Goal: Transaction & Acquisition: Purchase product/service

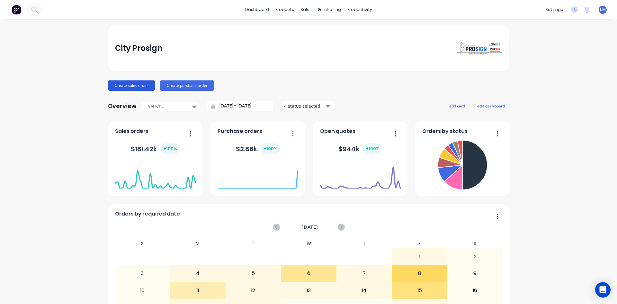
click at [131, 84] on button "Create sales order" at bounding box center [131, 85] width 47 height 10
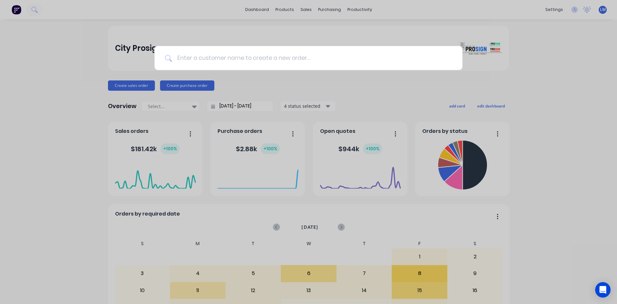
click at [210, 59] on input at bounding box center [312, 58] width 280 height 24
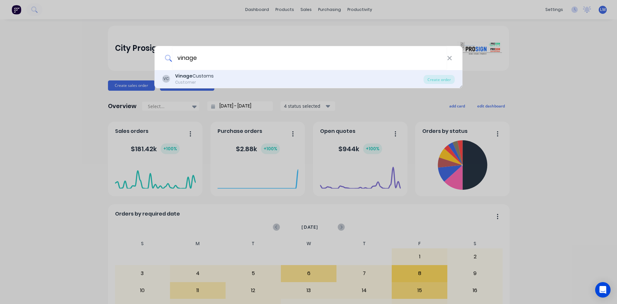
type input "vinage"
click at [228, 81] on div "VC Vinage Customs Customer" at bounding box center [292, 79] width 261 height 13
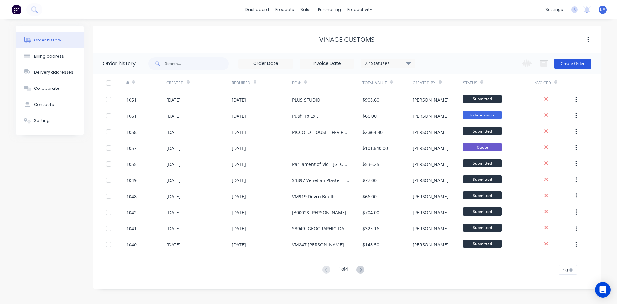
click at [572, 66] on button "Create Order" at bounding box center [572, 64] width 37 height 10
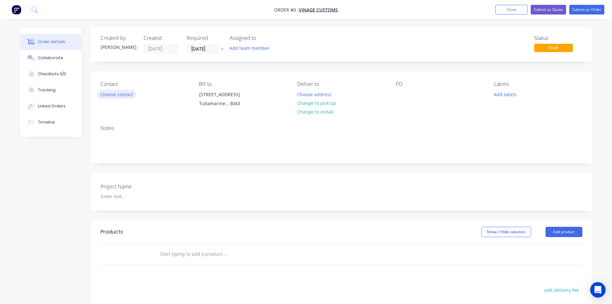
click at [124, 95] on button "Choose contact" at bounding box center [117, 94] width 40 height 9
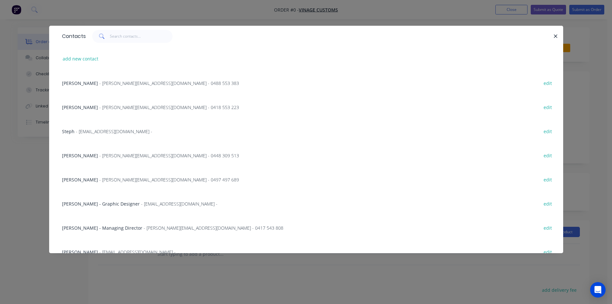
click at [112, 85] on span "- [PERSON_NAME][EMAIL_ADDRESS][DOMAIN_NAME] - 0488 553 383" at bounding box center [169, 83] width 140 height 6
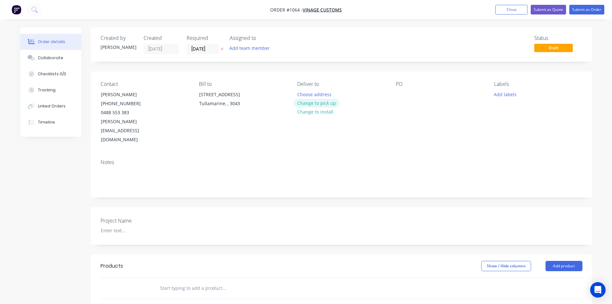
click at [328, 103] on button "Change to pick up" at bounding box center [317, 103] width 46 height 9
click at [399, 94] on div at bounding box center [401, 94] width 10 height 9
drag, startPoint x: 431, startPoint y: 93, endPoint x: 393, endPoint y: 94, distance: 37.9
click at [393, 94] on div "Contact [PERSON_NAME] [PHONE_NUMBER] [PERSON_NAME][EMAIL_ADDRESS][DOMAIN_NAME] …" at bounding box center [341, 112] width 501 height 83
copy div "Vision Super"
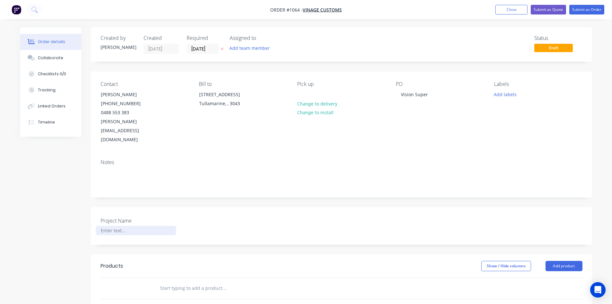
click at [138, 226] on div at bounding box center [136, 230] width 80 height 9
paste div
click at [218, 282] on input "text" at bounding box center [224, 288] width 129 height 13
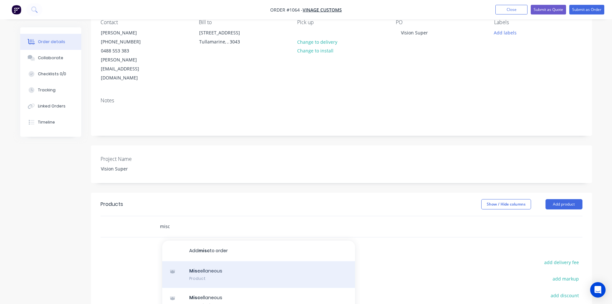
scroll to position [64, 0]
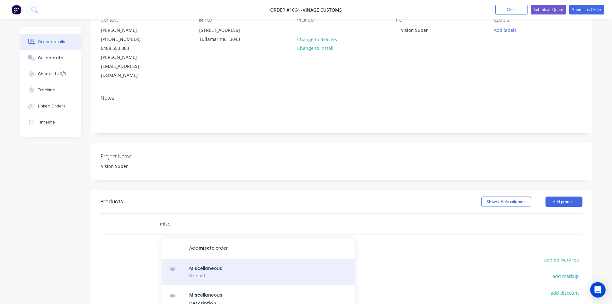
type input "misc"
click at [245, 258] on div "Misc ellaneous Product" at bounding box center [258, 271] width 193 height 27
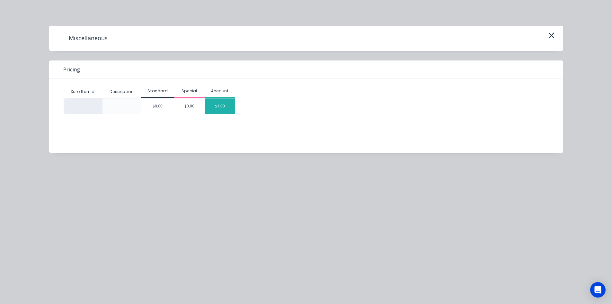
click at [226, 106] on div "$1.00" at bounding box center [220, 105] width 30 height 15
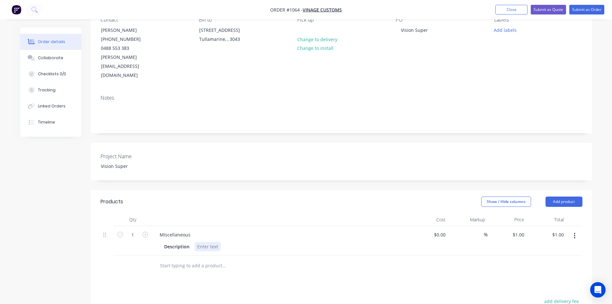
click at [200, 242] on div at bounding box center [208, 246] width 26 height 9
click at [201, 242] on div at bounding box center [208, 246] width 26 height 9
click at [322, 255] on div at bounding box center [267, 265] width 231 height 21
click at [278, 242] on div "Sand & Clean up supplied acrylic letters2 Pack paint matte White" at bounding box center [267, 246] width 145 height 9
drag, startPoint x: 341, startPoint y: 255, endPoint x: 369, endPoint y: 248, distance: 29.3
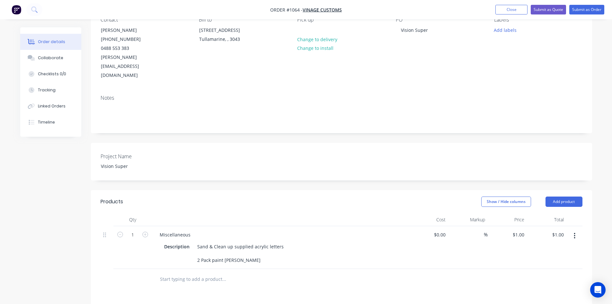
click at [342, 273] on div at bounding box center [251, 279] width 193 height 13
type input "1"
click at [518, 230] on div "1 1" at bounding box center [522, 234] width 10 height 9
type input "$1.00"
click at [444, 230] on input at bounding box center [441, 234] width 15 height 9
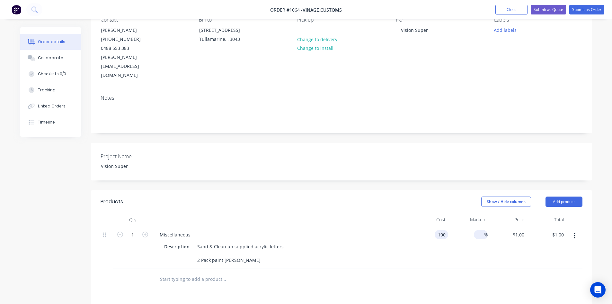
type input "$100.00"
click at [479, 230] on input at bounding box center [480, 234] width 7 height 9
type input "40"
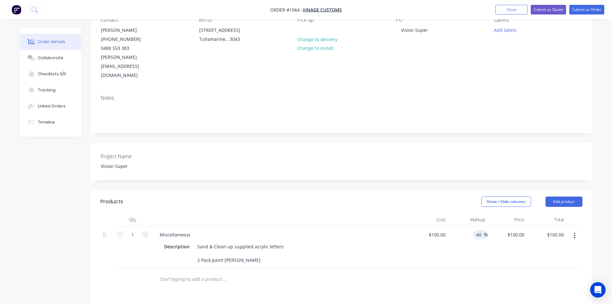
type input "$140.00"
click at [473, 269] on div at bounding box center [342, 279] width 482 height 21
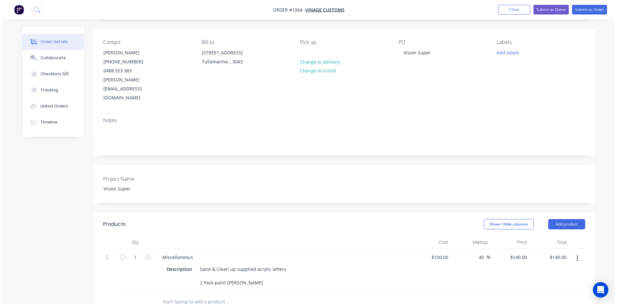
scroll to position [0, 0]
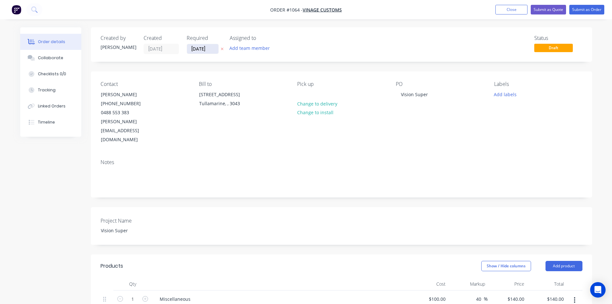
click at [208, 48] on input "[DATE]" at bounding box center [203, 49] width 32 height 10
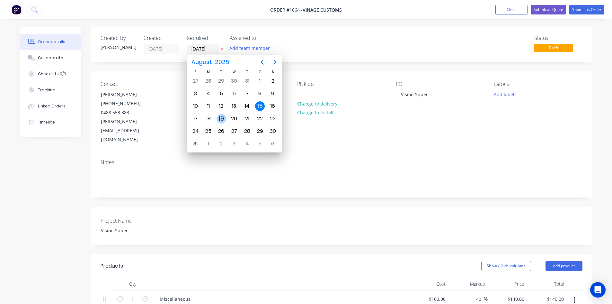
click at [221, 118] on div "19" at bounding box center [222, 119] width 10 height 10
type input "[DATE]"
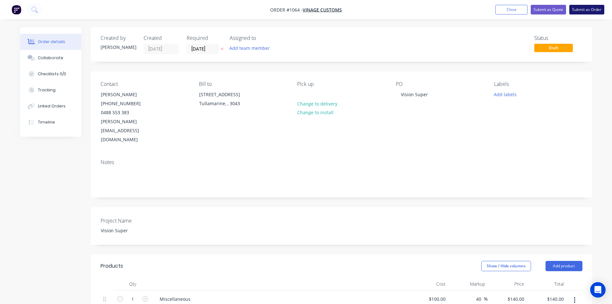
click at [583, 12] on button "Submit as Order" at bounding box center [587, 10] width 35 height 10
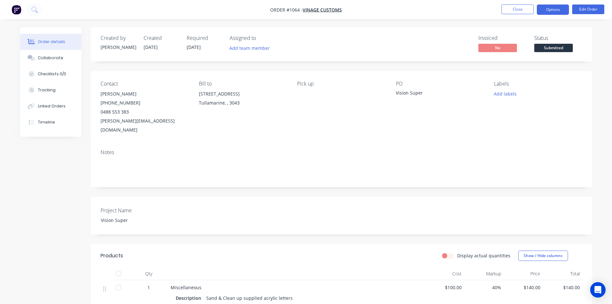
click at [554, 11] on button "Options" at bounding box center [553, 10] width 32 height 10
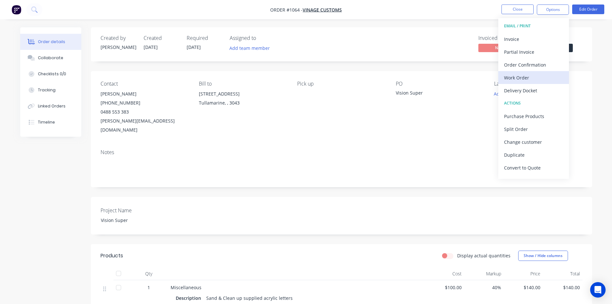
click at [531, 79] on div "Work Order" at bounding box center [533, 77] width 59 height 9
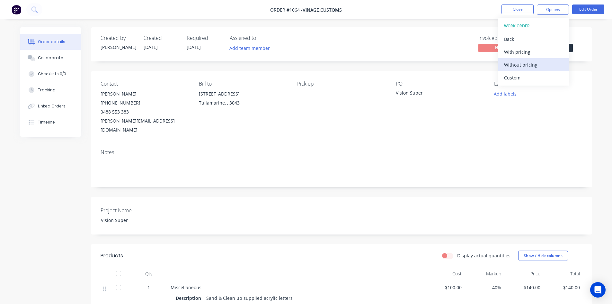
click at [527, 70] on button "Without pricing" at bounding box center [534, 64] width 71 height 13
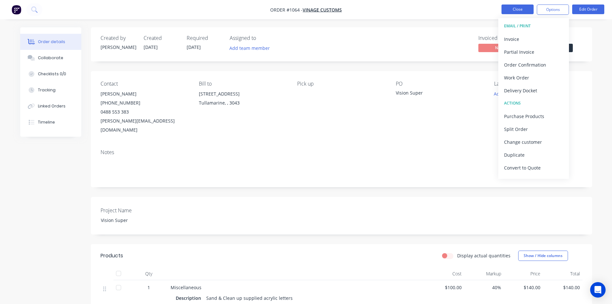
click at [520, 9] on button "Close" at bounding box center [518, 10] width 32 height 10
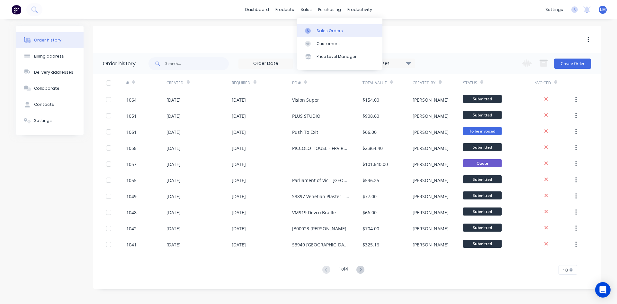
click at [322, 30] on div "Sales Orders" at bounding box center [330, 31] width 26 height 6
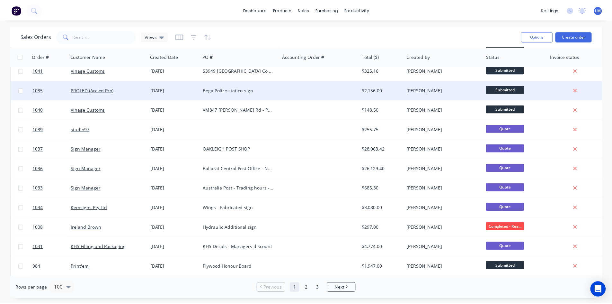
scroll to position [514, 0]
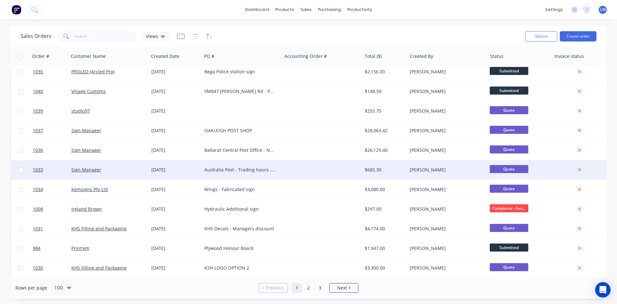
click at [257, 172] on div "Australia Post - Trading hours - bulk sites" at bounding box center [239, 170] width 71 height 6
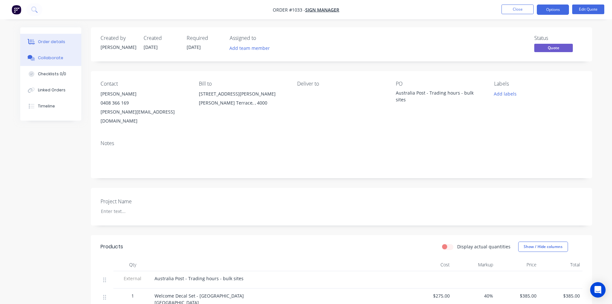
click at [58, 58] on div "Collaborate" at bounding box center [50, 58] width 25 height 6
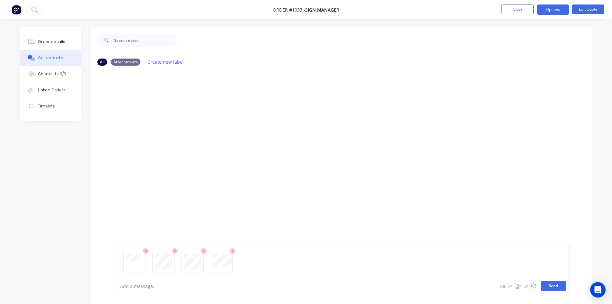
click at [553, 287] on button "Send" at bounding box center [553, 286] width 25 height 10
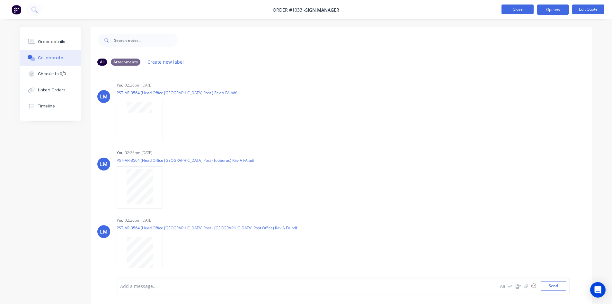
click at [518, 9] on button "Close" at bounding box center [518, 10] width 32 height 10
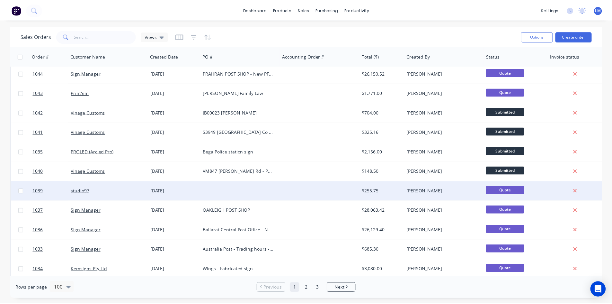
scroll to position [450, 0]
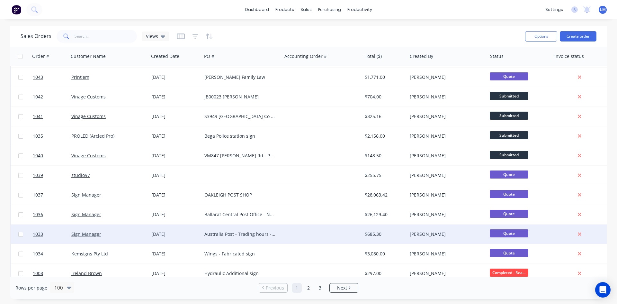
click at [266, 234] on div "Australia Post - Trading hours - bulk sites" at bounding box center [239, 234] width 71 height 6
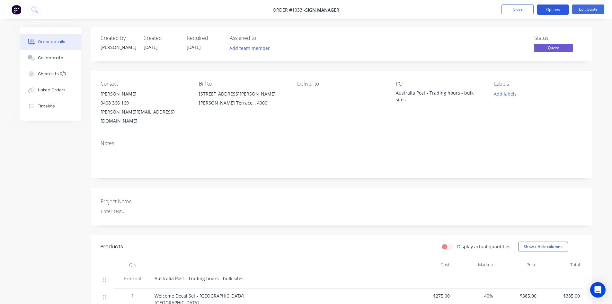
click at [556, 12] on button "Options" at bounding box center [553, 10] width 32 height 10
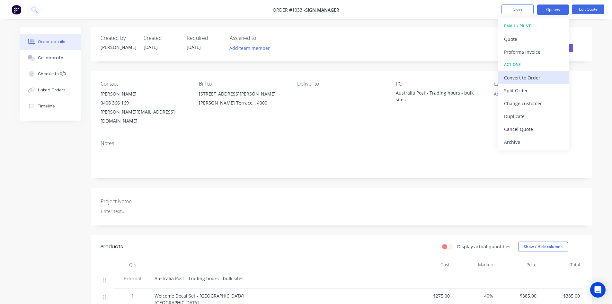
click at [525, 76] on div "Convert to Order" at bounding box center [533, 77] width 59 height 9
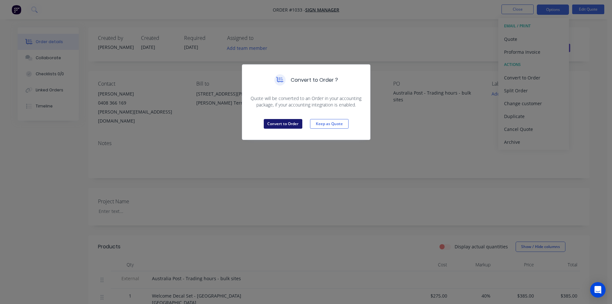
click at [286, 125] on button "Convert to Order" at bounding box center [283, 124] width 39 height 10
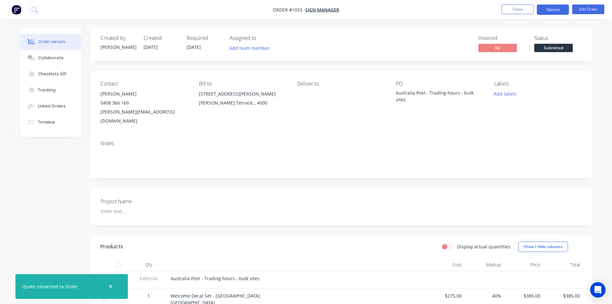
click at [549, 8] on button "Options" at bounding box center [553, 10] width 32 height 10
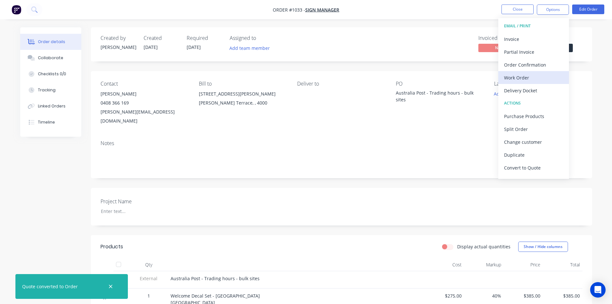
click at [528, 76] on div "Work Order" at bounding box center [533, 77] width 59 height 9
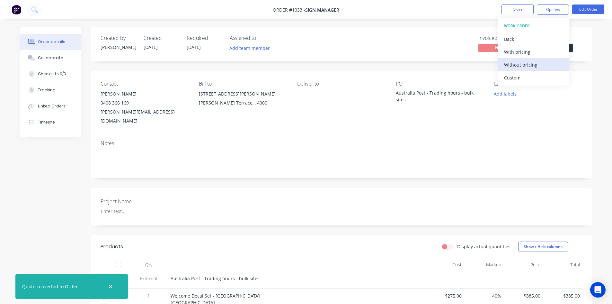
click at [527, 68] on div "Without pricing" at bounding box center [533, 64] width 59 height 9
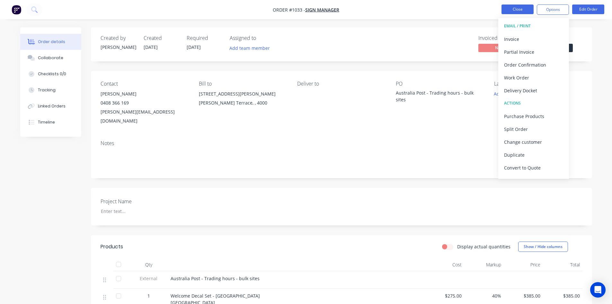
click at [509, 12] on button "Close" at bounding box center [518, 10] width 32 height 10
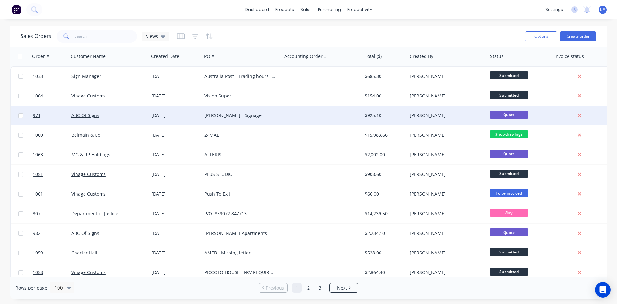
click at [148, 120] on div "ABC Of Signs" at bounding box center [109, 115] width 80 height 19
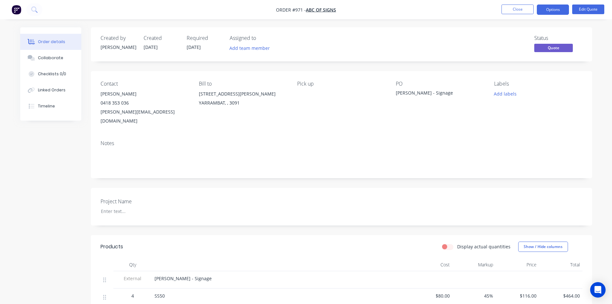
click at [341, 290] on div "SS50 Description SS50 x 4 off (B2 x 2 off , B1 x 2 off) Aluminium Plate 600mm x…" at bounding box center [280, 304] width 257 height 33
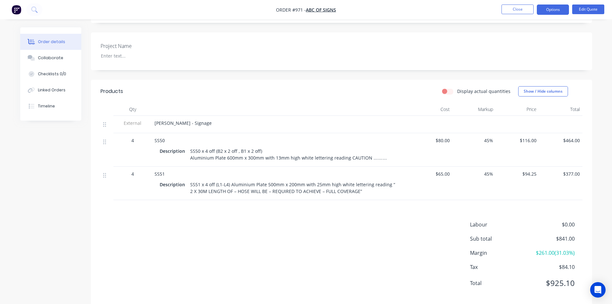
scroll to position [157, 0]
click at [517, 7] on button "Close" at bounding box center [518, 10] width 32 height 10
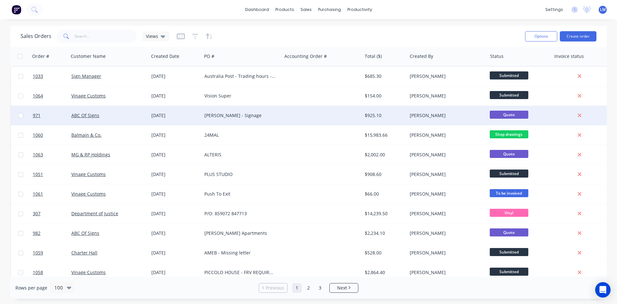
click at [273, 119] on div "[PERSON_NAME] - Signage" at bounding box center [242, 115] width 80 height 19
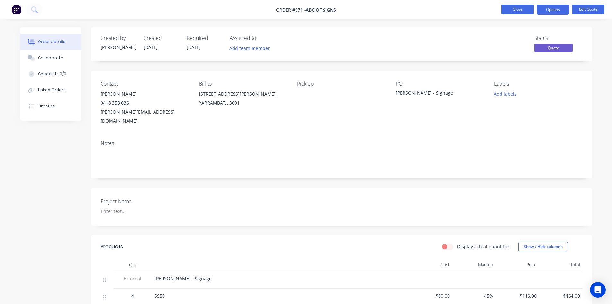
click at [514, 11] on button "Close" at bounding box center [518, 10] width 32 height 10
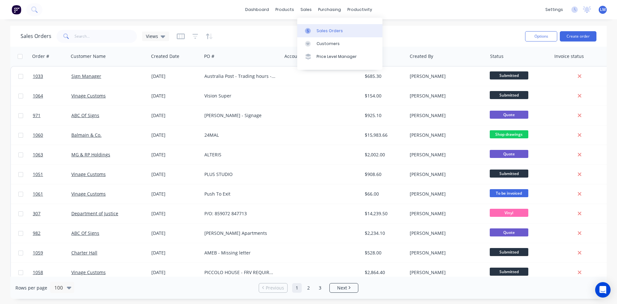
click at [324, 32] on div "Sales Orders" at bounding box center [330, 31] width 26 height 6
click at [583, 36] on button "Create order" at bounding box center [578, 36] width 37 height 10
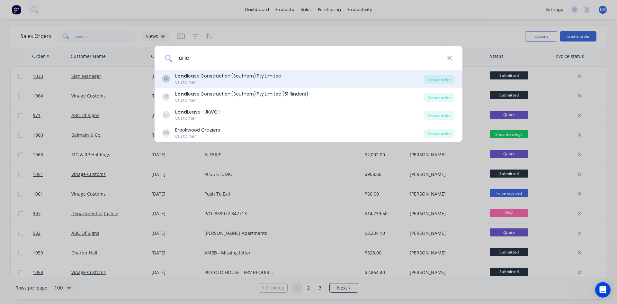
type input "lend"
click at [264, 76] on div "Lend lease Construction (Southern) Pty Limited" at bounding box center [228, 76] width 106 height 7
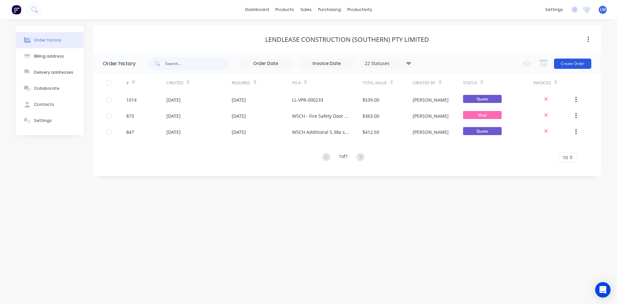
click at [562, 63] on button "Create Order" at bounding box center [572, 64] width 37 height 10
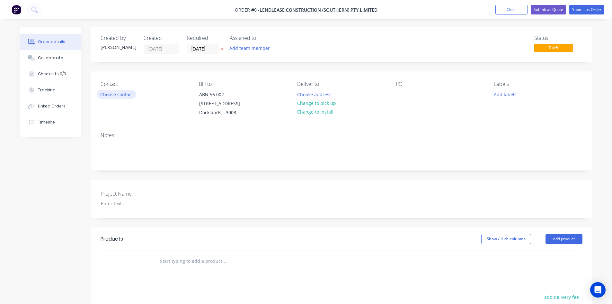
click at [116, 95] on button "Choose contact" at bounding box center [117, 94] width 40 height 9
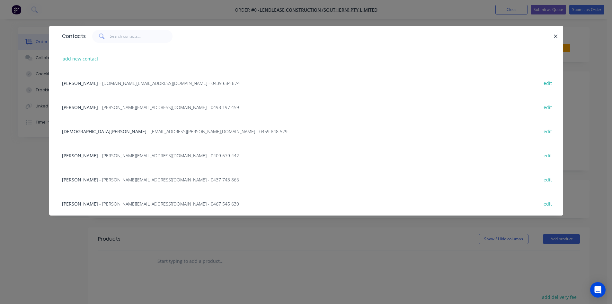
click at [121, 182] on span "- [PERSON_NAME][EMAIL_ADDRESS][DOMAIN_NAME] - 0437 743 866" at bounding box center [169, 179] width 140 height 6
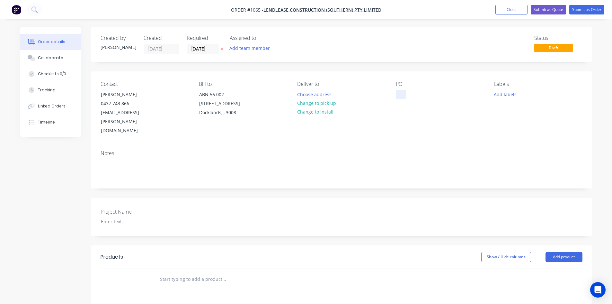
click at [400, 92] on div at bounding box center [401, 94] width 10 height 9
paste div
click at [324, 96] on button "Choose address" at bounding box center [314, 94] width 41 height 9
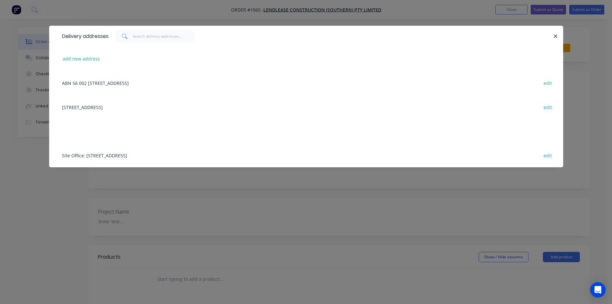
click at [183, 156] on div "Site Office: [STREET_ADDRESS] edit" at bounding box center [306, 155] width 495 height 24
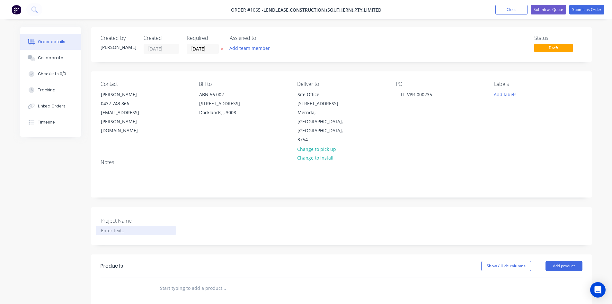
click at [125, 226] on div at bounding box center [136, 230] width 80 height 9
paste div
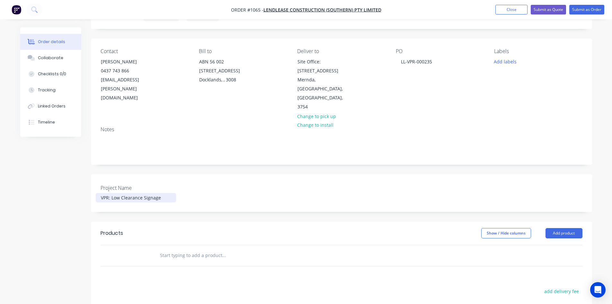
scroll to position [141, 0]
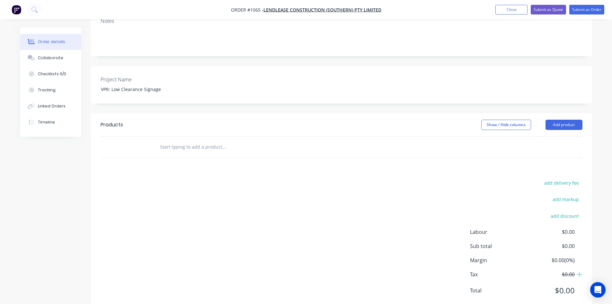
click at [205, 140] on input "text" at bounding box center [224, 146] width 129 height 13
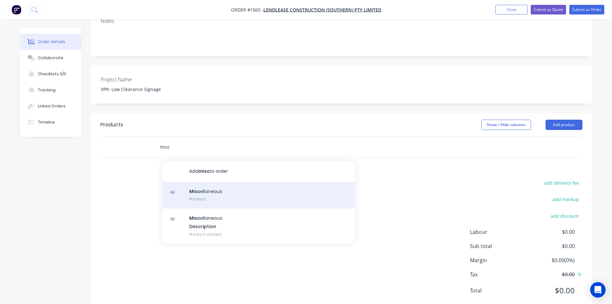
type input "misc"
click at [216, 182] on div "Misc ellaneous Product" at bounding box center [258, 195] width 193 height 27
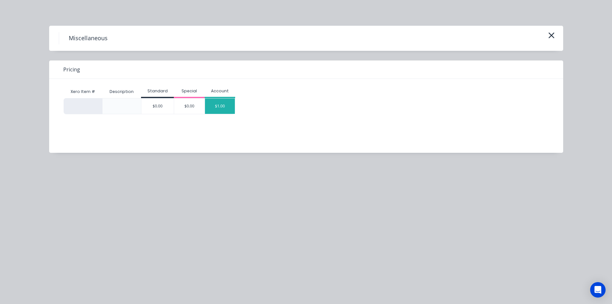
click at [219, 108] on div "$1.00" at bounding box center [220, 105] width 30 height 15
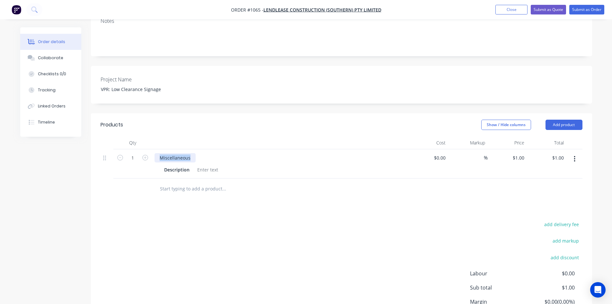
drag, startPoint x: 193, startPoint y: 138, endPoint x: 156, endPoint y: 138, distance: 37.0
click at [156, 153] on div "Miscellaneous" at bounding box center [175, 157] width 41 height 9
paste div
click at [197, 165] on div at bounding box center [208, 169] width 26 height 9
click at [215, 165] on div "Description" at bounding box center [279, 169] width 235 height 9
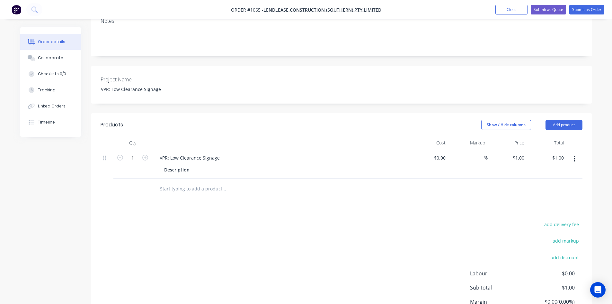
click at [205, 165] on div "Description" at bounding box center [279, 169] width 235 height 9
click at [195, 165] on div at bounding box center [200, 169] width 10 height 9
click at [271, 220] on div "add delivery fee add markup add discount Labour $0.00 Sub total $1.00 Margin $0…" at bounding box center [342, 282] width 482 height 124
click at [196, 165] on div at bounding box center [200, 169] width 10 height 9
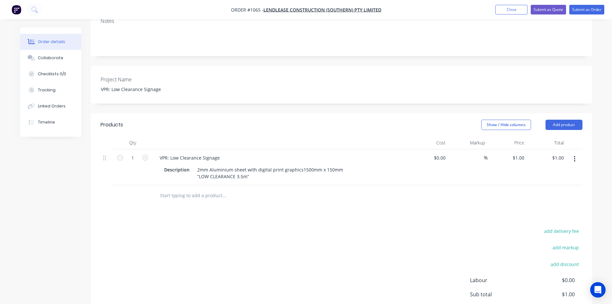
click at [279, 217] on div "Products Show / Hide columns Add product Qty Cost Markup Price Total 1 VPR: Low…" at bounding box center [341, 236] width 501 height 247
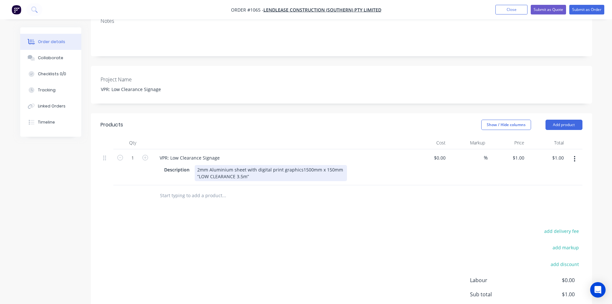
click at [299, 165] on div "2mm Aluminium sheet with digital print graphics1500mm x 150mm “LOW CLEARANCE 3.…" at bounding box center [271, 173] width 152 height 16
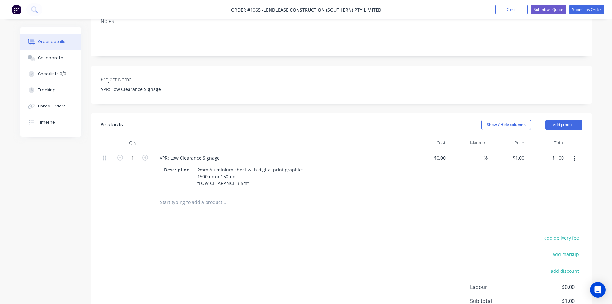
click at [320, 192] on div at bounding box center [267, 202] width 231 height 21
click at [190, 196] on input "text" at bounding box center [224, 202] width 129 height 13
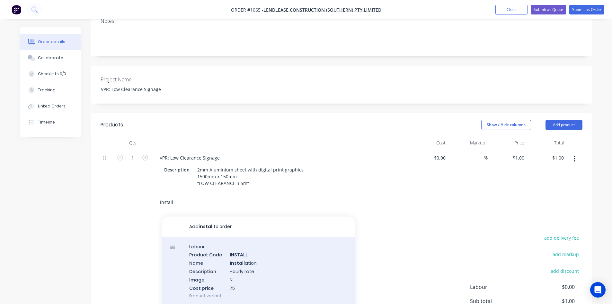
type input "install"
click at [257, 237] on div "Labour Product Code INSTALL Name Install ation Description Hourly rate Image N …" at bounding box center [258, 271] width 193 height 68
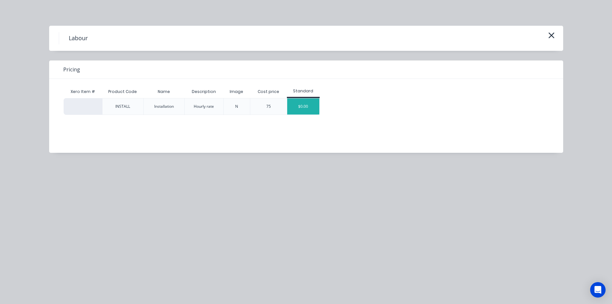
click at [307, 109] on div "$0.00" at bounding box center [303, 106] width 32 height 16
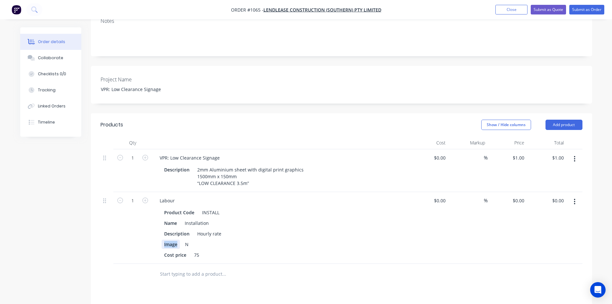
drag, startPoint x: 176, startPoint y: 225, endPoint x: 160, endPoint y: 228, distance: 16.2
click at [160, 228] on div "Product Code INSTALL Name Installation Description Hourly rate Image N Cost pri…" at bounding box center [281, 232] width 252 height 53
click at [169, 239] on div "N" at bounding box center [279, 243] width 235 height 9
drag, startPoint x: 187, startPoint y: 236, endPoint x: 160, endPoint y: 238, distance: 26.4
click at [162, 250] on div "Cost price" at bounding box center [175, 254] width 27 height 9
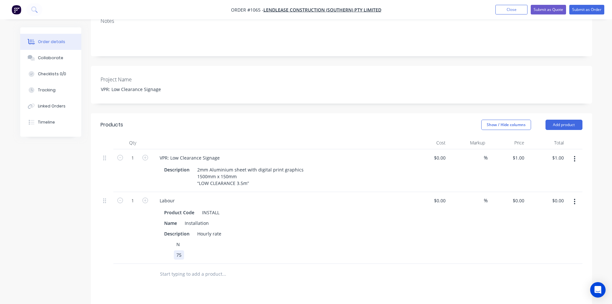
click at [196, 244] on div "Labour Product Code INSTALL Name Installation Description Hourly rate N 75" at bounding box center [280, 228] width 257 height 72
drag, startPoint x: 182, startPoint y: 237, endPoint x: 173, endPoint y: 237, distance: 9.3
click at [173, 250] on div "75" at bounding box center [279, 254] width 235 height 9
click at [204, 250] on div at bounding box center [279, 254] width 235 height 9
drag, startPoint x: 180, startPoint y: 225, endPoint x: 165, endPoint y: 225, distance: 15.1
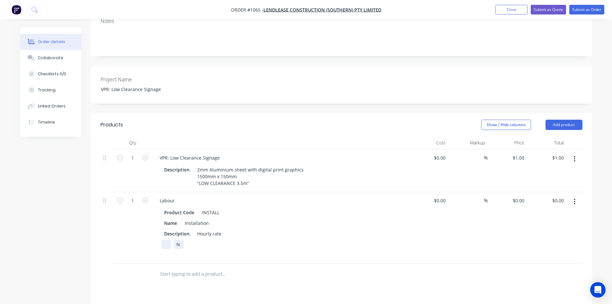
click at [170, 239] on div "N" at bounding box center [279, 243] width 235 height 9
click at [250, 267] on input "text" at bounding box center [224, 273] width 129 height 13
click at [206, 229] on div "Hourly rate" at bounding box center [209, 233] width 29 height 9
drag, startPoint x: 195, startPoint y: 217, endPoint x: 238, endPoint y: 218, distance: 42.8
click at [233, 229] on div "Description Hourly rate" at bounding box center [279, 233] width 235 height 9
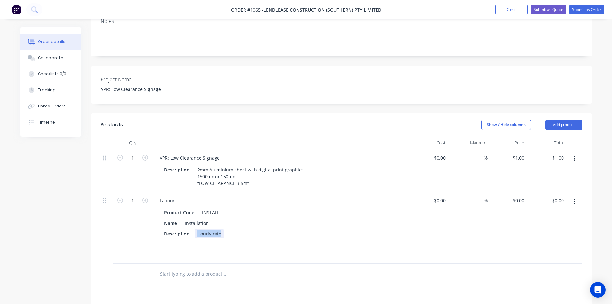
paste div
click at [264, 250] on div at bounding box center [279, 254] width 235 height 9
click at [313, 266] on div at bounding box center [267, 274] width 231 height 21
click at [478, 153] on input at bounding box center [480, 157] width 7 height 9
type input "50"
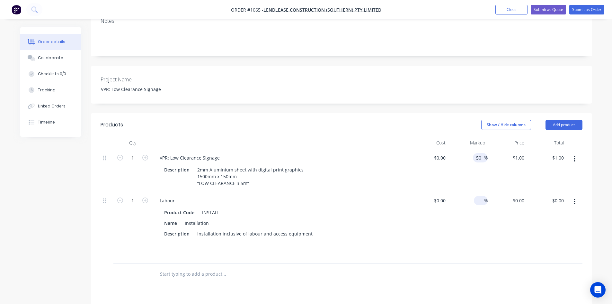
type input "$0.00"
click at [482, 196] on input at bounding box center [480, 200] width 7 height 9
type input "30"
click at [428, 220] on div "$0.00 $0.00" at bounding box center [429, 228] width 40 height 72
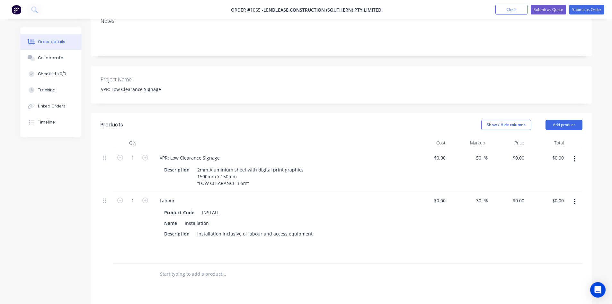
click at [268, 269] on div "Products Show / Hide columns Add product Qty Cost Markup Price Total 1 VPR: Low…" at bounding box center [341, 276] width 501 height 326
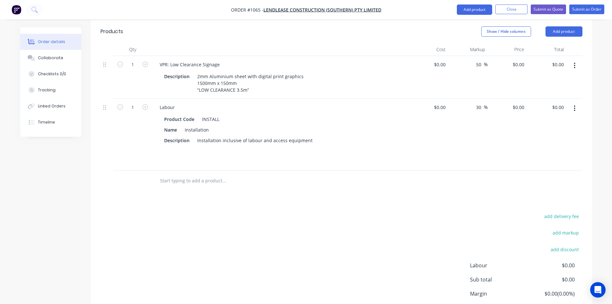
scroll to position [238, 0]
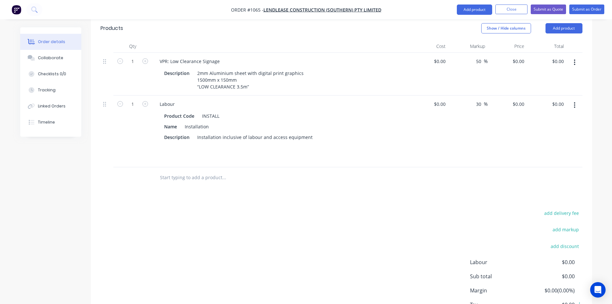
click at [282, 217] on div "add delivery fee add markup add discount Labour $0.00 Sub total $0.00 Margin $0…" at bounding box center [342, 271] width 482 height 124
click at [280, 242] on div "add delivery fee add markup add discount Labour $0.00 Sub total $0.00 Margin $0…" at bounding box center [342, 271] width 482 height 124
click at [311, 132] on div "Description Installation inclusive of labour and access equipment" at bounding box center [279, 136] width 235 height 9
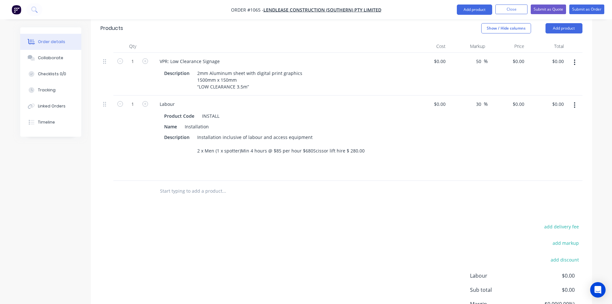
click at [282, 249] on div "add delivery fee add markup add discount Labour $0.00 Sub total $0.00 Margin $0…" at bounding box center [342, 284] width 482 height 124
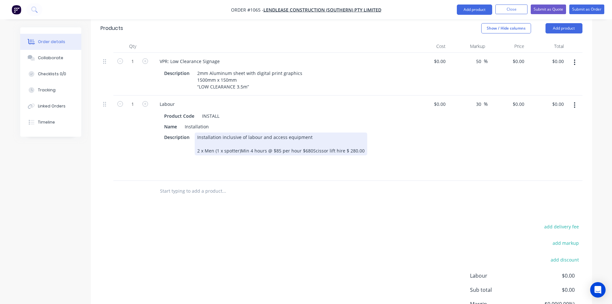
click at [240, 132] on div "Installation inclusive of labour and access equipment 2 x Men (1 x spotter)Min …" at bounding box center [281, 143] width 173 height 23
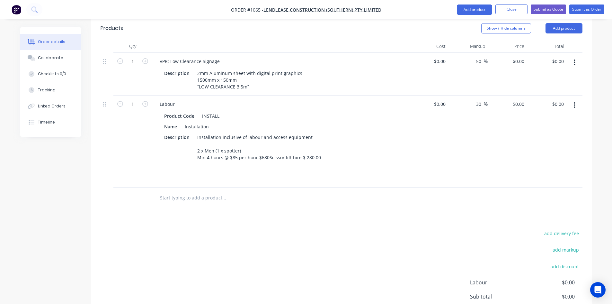
click at [275, 200] on div "Products Show / Hide columns Add product Qty Cost Markup Price Total 1 VPR: Low…" at bounding box center [341, 190] width 501 height 346
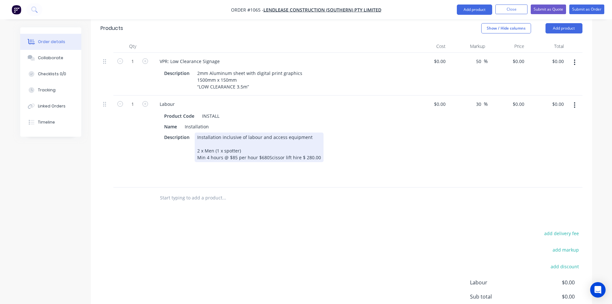
click at [267, 140] on div "Installation inclusive of labour and access equipment 2 x Men (1 x spotter) Min…" at bounding box center [259, 147] width 129 height 30
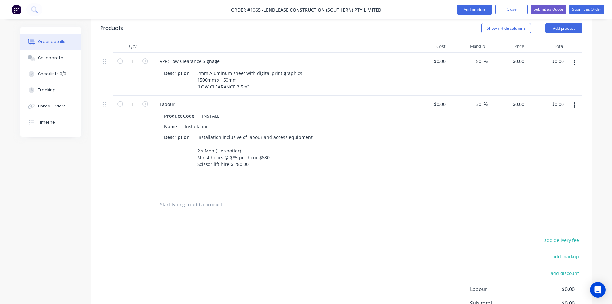
click at [289, 236] on div "add delivery fee add markup add discount Labour $0.00 Sub total $0.00 Margin $0…" at bounding box center [342, 298] width 482 height 124
click at [521, 99] on input "0" at bounding box center [523, 103] width 7 height 9
type input "$960.00"
click at [430, 207] on div "Products Show / Hide columns Add product Qty Cost Markup Price Total 1 VPR: Low…" at bounding box center [341, 193] width 501 height 353
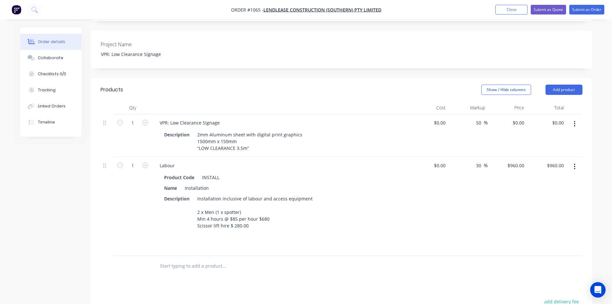
scroll to position [173, 0]
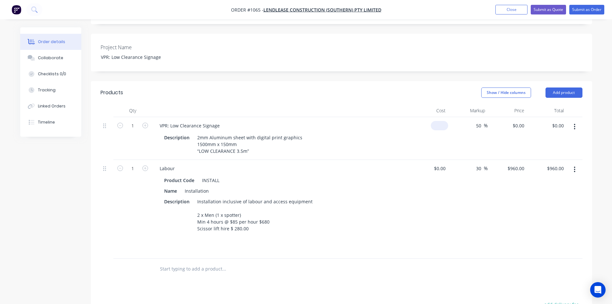
click at [441, 121] on input at bounding box center [441, 125] width 15 height 9
type input "$120.00"
type input "$180.00"
click at [461, 227] on div "30 30 %" at bounding box center [468, 209] width 40 height 99
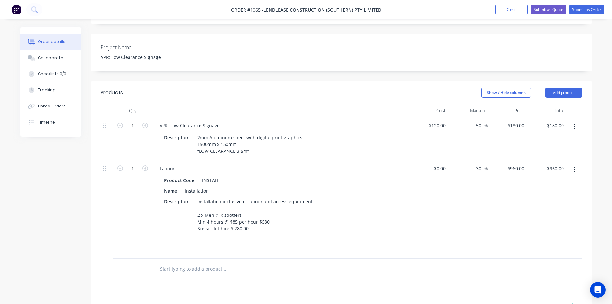
scroll to position [13, 0]
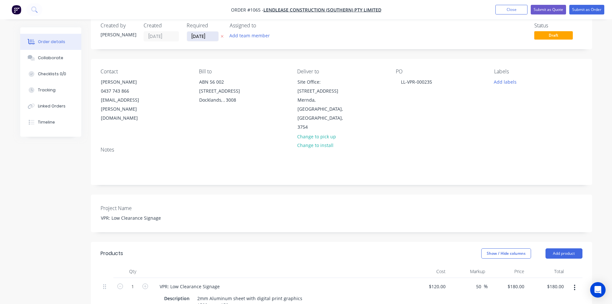
click at [202, 37] on input "[DATE]" at bounding box center [203, 37] width 32 height 10
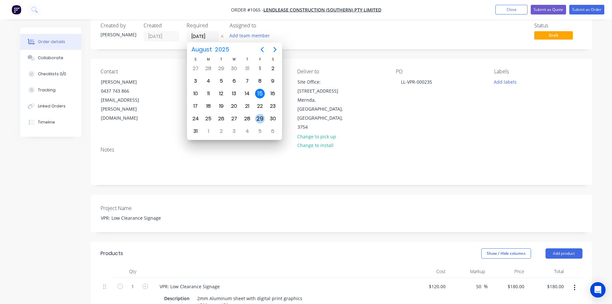
click at [259, 119] on div "29" at bounding box center [260, 119] width 10 height 10
type input "[DATE]"
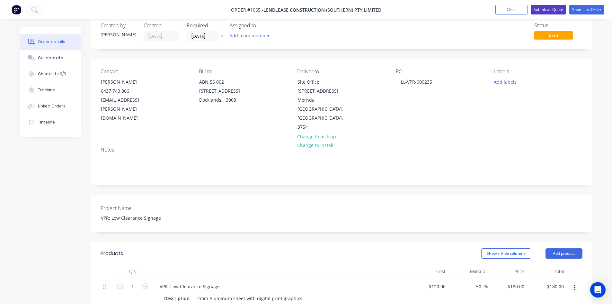
click at [553, 11] on button "Submit as Quote" at bounding box center [548, 10] width 35 height 10
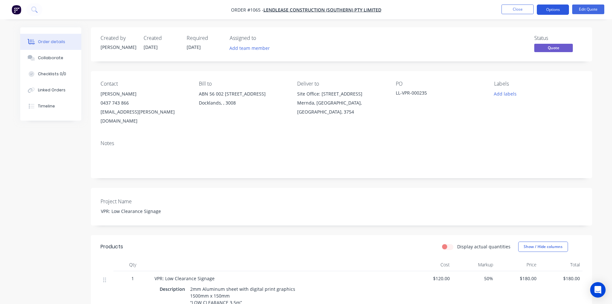
click at [553, 11] on button "Options" at bounding box center [553, 10] width 32 height 10
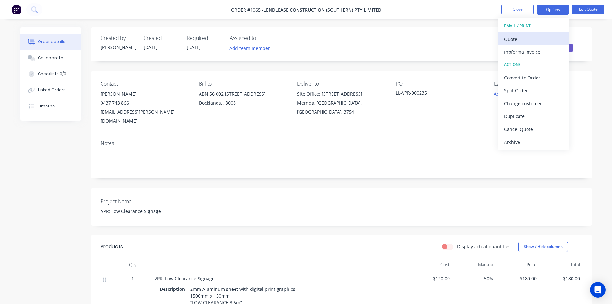
click at [528, 38] on div "Quote" at bounding box center [533, 38] width 59 height 9
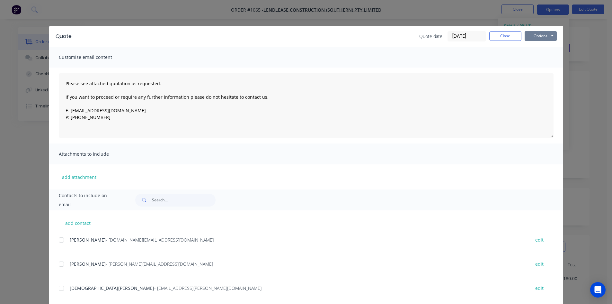
click at [534, 34] on button "Options" at bounding box center [541, 36] width 32 height 10
click at [535, 58] on button "Print" at bounding box center [545, 58] width 41 height 11
click at [499, 33] on button "Close" at bounding box center [506, 36] width 32 height 10
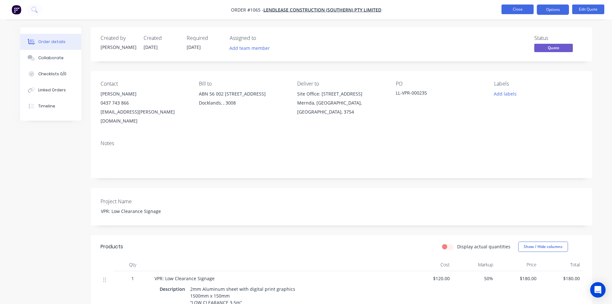
click at [516, 11] on button "Close" at bounding box center [518, 10] width 32 height 10
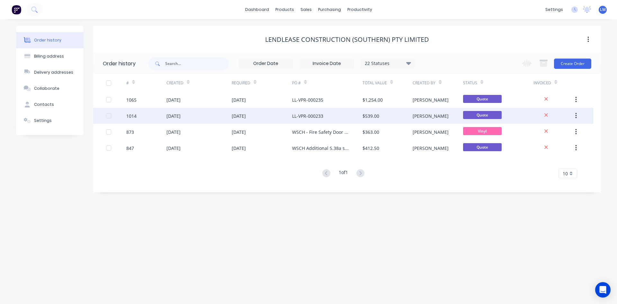
click at [275, 115] on div "[DATE]" at bounding box center [262, 116] width 60 height 16
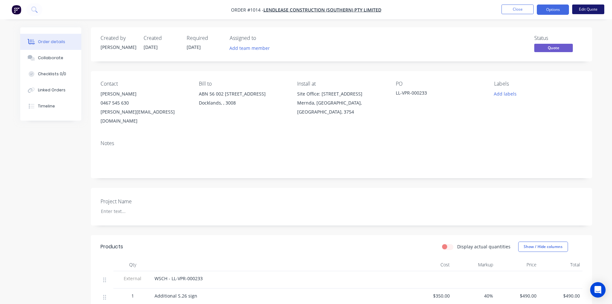
click at [584, 11] on button "Edit Quote" at bounding box center [588, 10] width 32 height 10
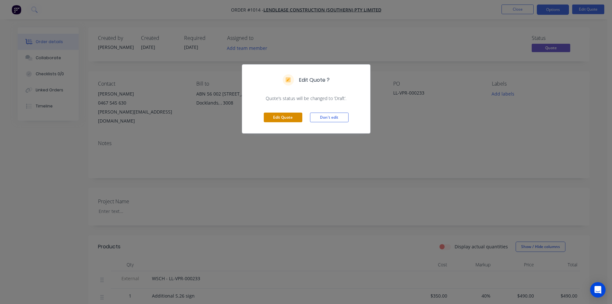
click at [278, 119] on button "Edit Quote" at bounding box center [283, 118] width 39 height 10
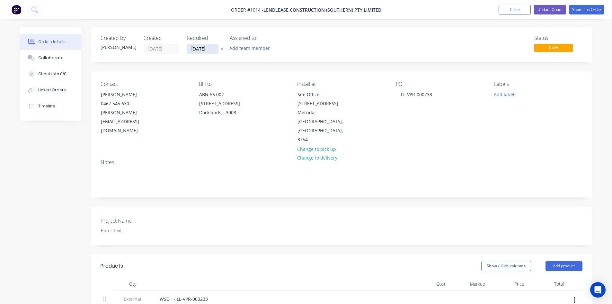
click at [199, 49] on input "[DATE]" at bounding box center [203, 49] width 32 height 10
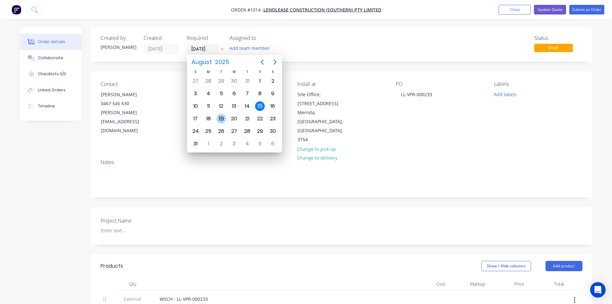
click at [222, 117] on div "19" at bounding box center [222, 119] width 10 height 10
type input "[DATE]"
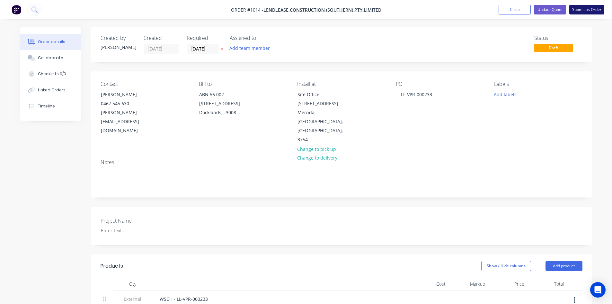
click at [584, 8] on button "Submit as Order" at bounding box center [587, 10] width 35 height 10
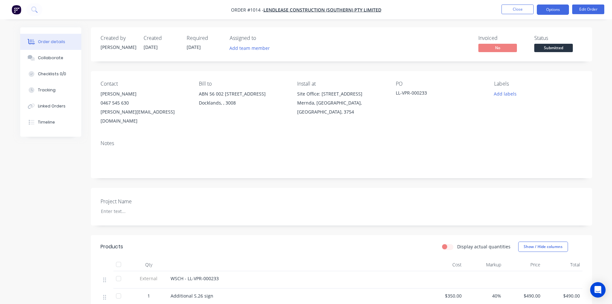
click at [561, 10] on button "Options" at bounding box center [553, 10] width 32 height 10
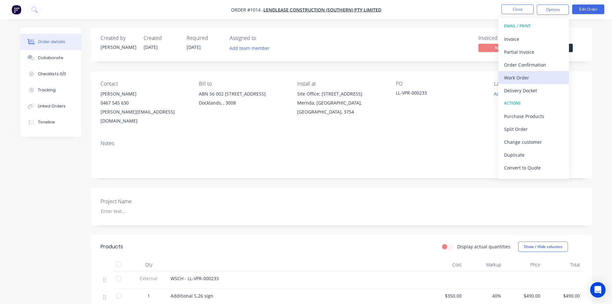
click at [530, 78] on div "Work Order" at bounding box center [533, 77] width 59 height 9
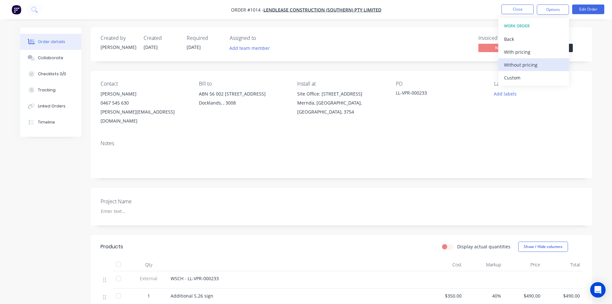
click at [524, 65] on div "Without pricing" at bounding box center [533, 64] width 59 height 9
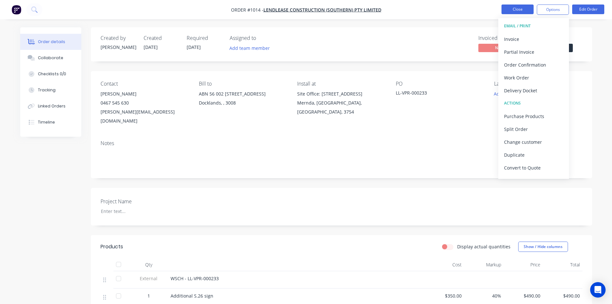
click at [521, 7] on button "Close" at bounding box center [518, 10] width 32 height 10
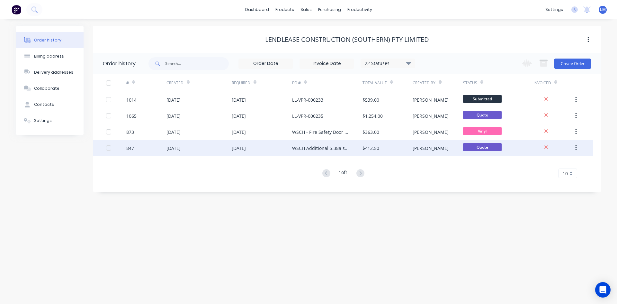
click at [322, 149] on div "WSCH Additional S.38a signage LL-VPR-000217" at bounding box center [321, 148] width 58 height 7
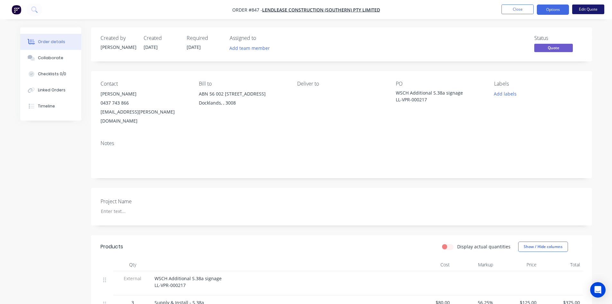
click at [589, 7] on button "Edit Quote" at bounding box center [588, 10] width 32 height 10
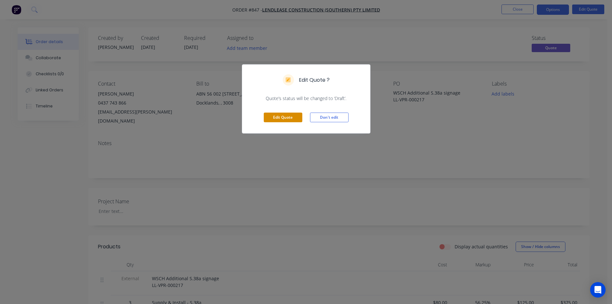
click at [285, 118] on button "Edit Quote" at bounding box center [283, 118] width 39 height 10
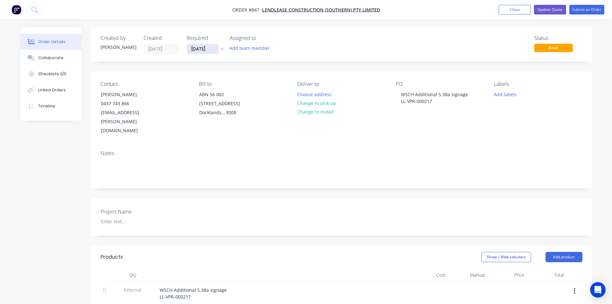
click at [211, 45] on input "[DATE]" at bounding box center [203, 49] width 32 height 10
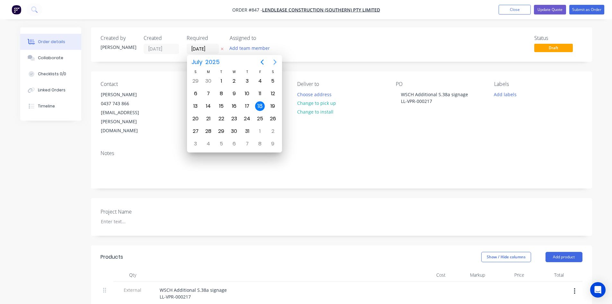
click at [275, 61] on icon "Next page" at bounding box center [275, 61] width 3 height 5
click at [222, 118] on div "19" at bounding box center [222, 119] width 10 height 10
type input "[DATE]"
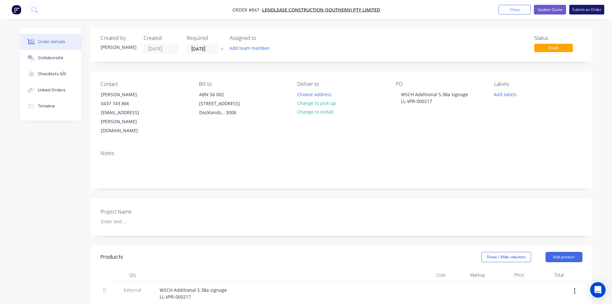
click at [586, 7] on button "Submit as Order" at bounding box center [587, 10] width 35 height 10
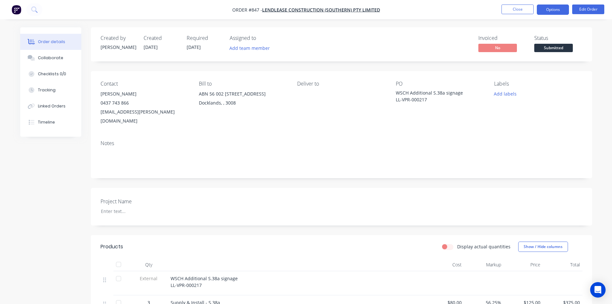
click at [554, 11] on button "Options" at bounding box center [553, 10] width 32 height 10
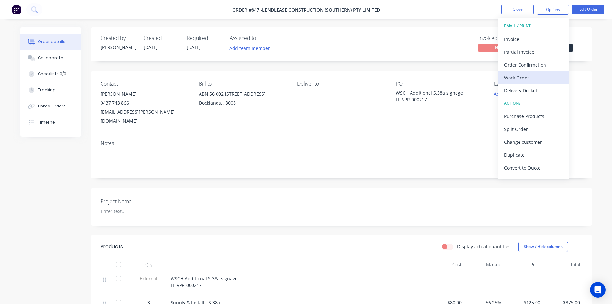
click at [528, 78] on div "Work Order" at bounding box center [533, 77] width 59 height 9
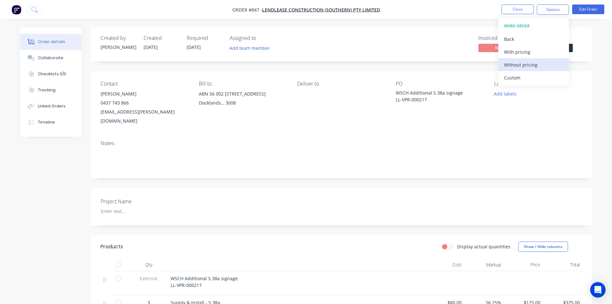
click at [526, 68] on div "Without pricing" at bounding box center [533, 64] width 59 height 9
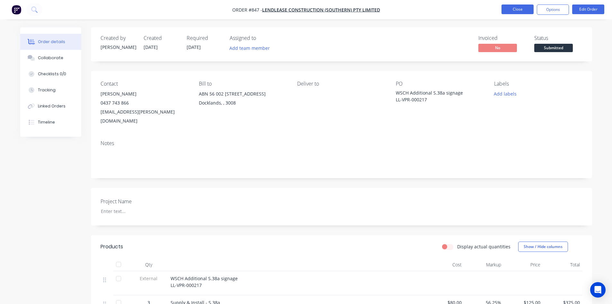
click at [519, 7] on button "Close" at bounding box center [518, 10] width 32 height 10
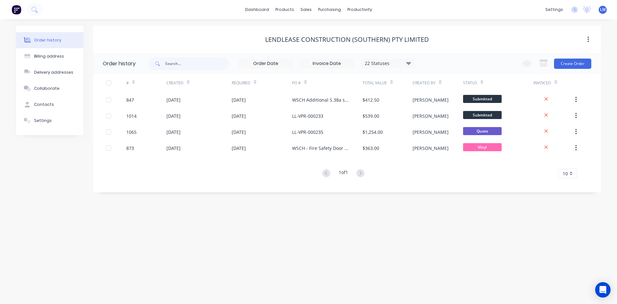
click at [15, 10] on img at bounding box center [17, 10] width 10 height 10
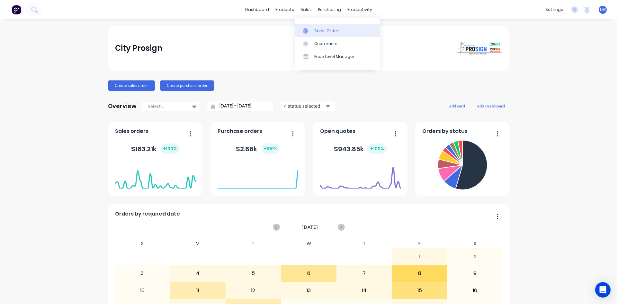
click at [324, 32] on div "Sales Orders" at bounding box center [327, 31] width 26 height 6
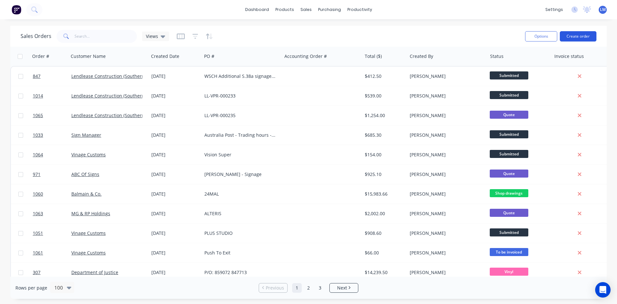
click at [582, 37] on button "Create order" at bounding box center [578, 36] width 37 height 10
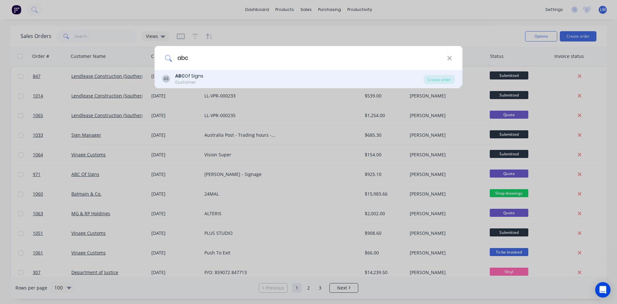
type input "abc"
click at [212, 80] on div "AS ABC Of Signs Customer" at bounding box center [292, 79] width 261 height 13
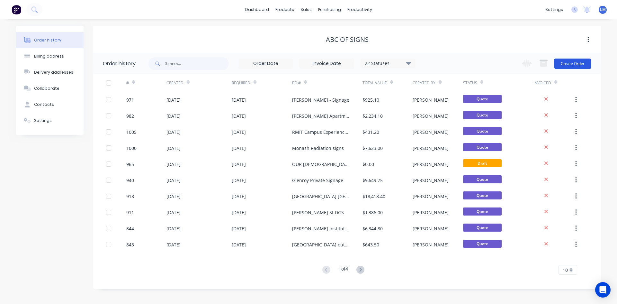
click at [576, 61] on button "Create Order" at bounding box center [572, 64] width 37 height 10
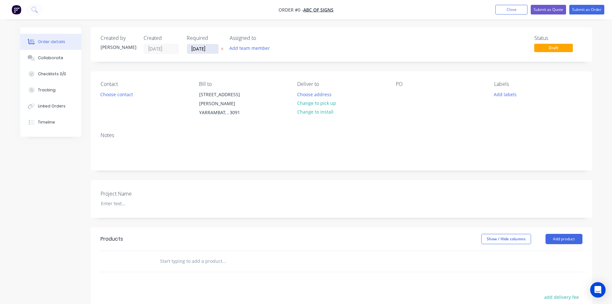
click at [202, 48] on input "[DATE]" at bounding box center [203, 49] width 32 height 10
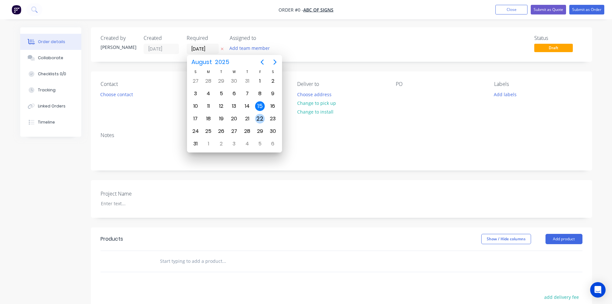
click at [257, 118] on div "22" at bounding box center [260, 119] width 10 height 10
type input "[DATE]"
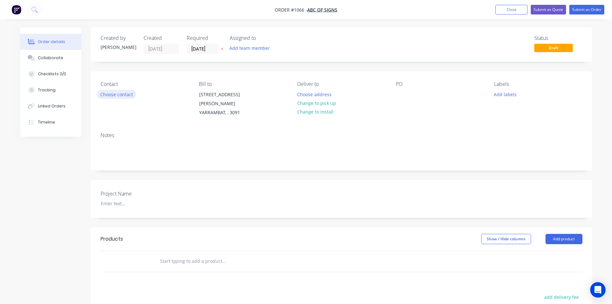
click at [122, 96] on button "Choose contact" at bounding box center [117, 94] width 40 height 9
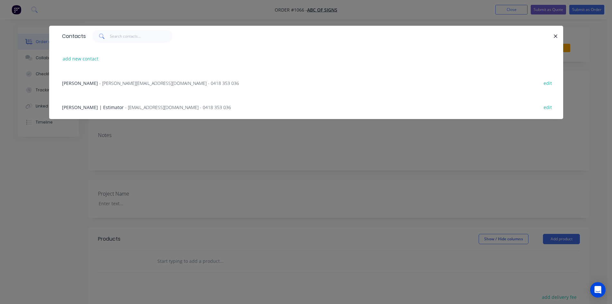
click at [104, 85] on span "- [PERSON_NAME][EMAIL_ADDRESS][DOMAIN_NAME] - 0418 353 036" at bounding box center [169, 83] width 140 height 6
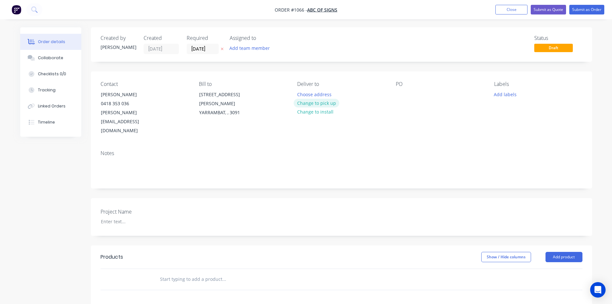
click at [318, 103] on button "Change to pick up" at bounding box center [317, 103] width 46 height 9
click at [403, 94] on div at bounding box center [401, 94] width 10 height 9
paste div
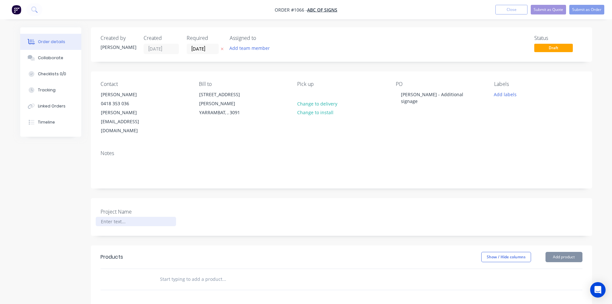
click at [130, 217] on div at bounding box center [136, 221] width 80 height 9
paste div
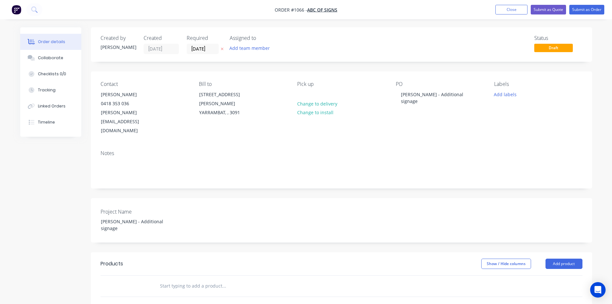
click at [271, 275] on div at bounding box center [267, 285] width 231 height 21
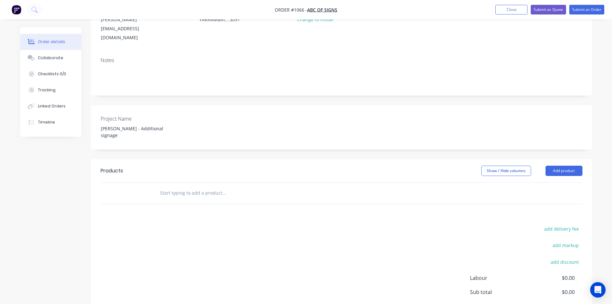
scroll to position [96, 0]
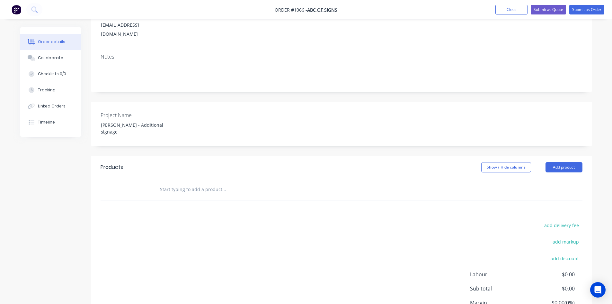
click at [188, 179] on div at bounding box center [267, 189] width 231 height 21
click at [186, 183] on input "text" at bounding box center [224, 189] width 129 height 13
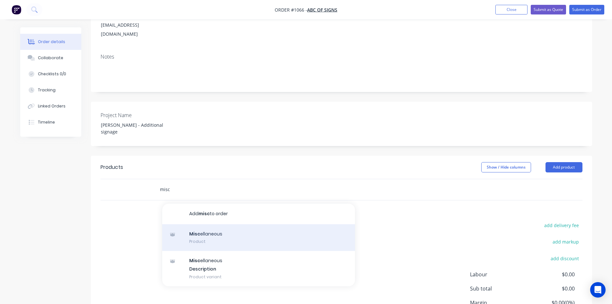
type input "misc"
click at [225, 224] on div "Misc ellaneous Product" at bounding box center [258, 237] width 193 height 27
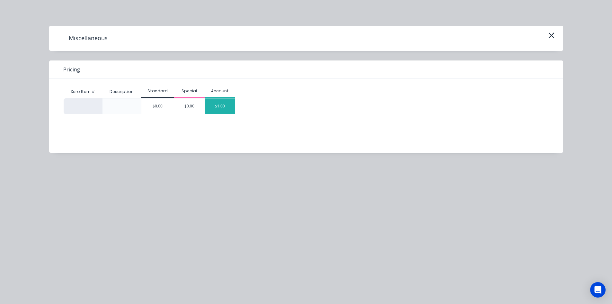
click at [223, 102] on div "$1.00" at bounding box center [220, 105] width 30 height 15
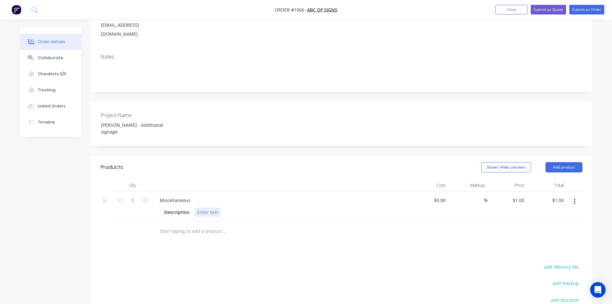
click at [207, 207] on div at bounding box center [208, 211] width 26 height 9
paste div
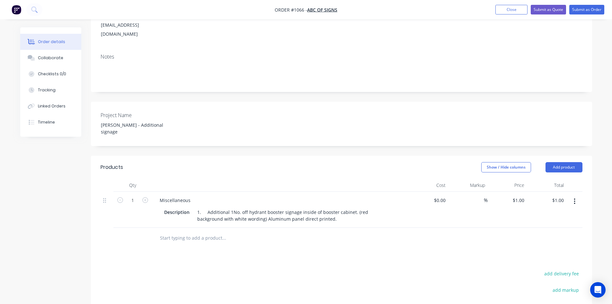
click at [229, 240] on div "Products Show / Hide columns Add product Qty Cost Markup Price Total 1 Miscella…" at bounding box center [341, 279] width 501 height 247
click at [577, 195] on button "button" at bounding box center [574, 201] width 15 height 12
click at [559, 226] on div "Duplicate" at bounding box center [552, 230] width 50 height 9
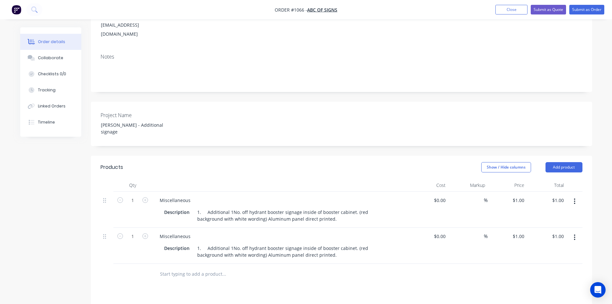
click at [575, 234] on icon "button" at bounding box center [575, 237] width 2 height 7
click at [561, 262] on div "Duplicate" at bounding box center [552, 266] width 50 height 9
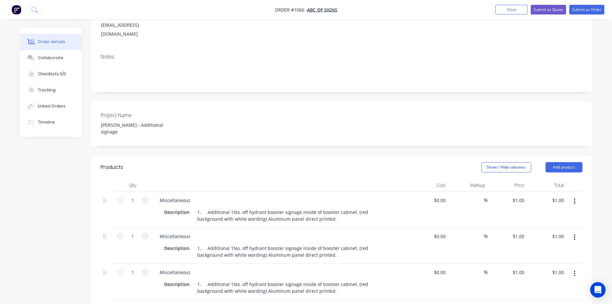
click at [574, 234] on icon "button" at bounding box center [575, 237] width 2 height 7
click at [562, 262] on div "Duplicate" at bounding box center [552, 266] width 50 height 9
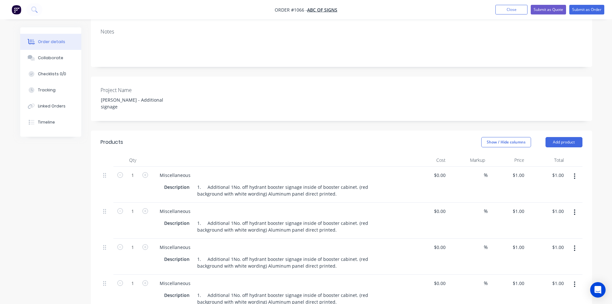
scroll to position [161, 0]
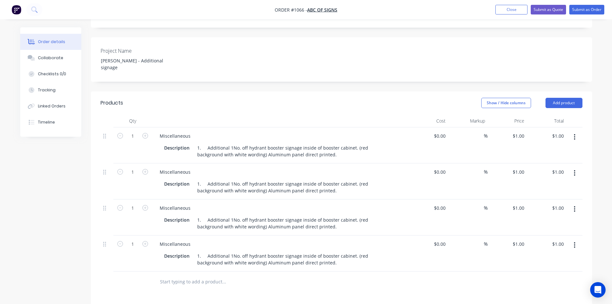
click at [573, 239] on button "button" at bounding box center [574, 245] width 15 height 12
click at [561, 270] on div "Duplicate" at bounding box center [552, 274] width 50 height 9
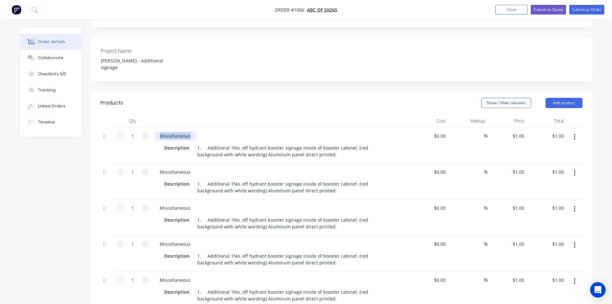
drag, startPoint x: 192, startPoint y: 112, endPoint x: 151, endPoint y: 113, distance: 40.8
click at [151, 127] on div "1 Miscellaneous Description 1. Additional 1No. off hydrant booster signage insi…" at bounding box center [342, 145] width 482 height 36
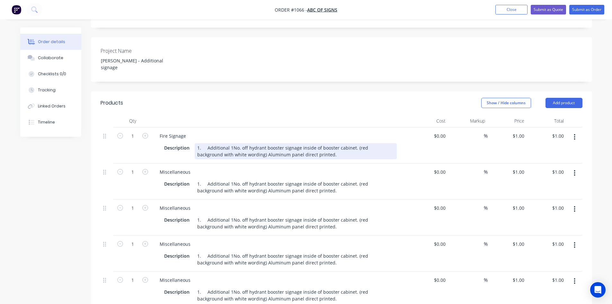
click at [327, 135] on div "Fire Signage Description 1. Additional 1No. off hydrant booster signage inside …" at bounding box center [280, 145] width 257 height 36
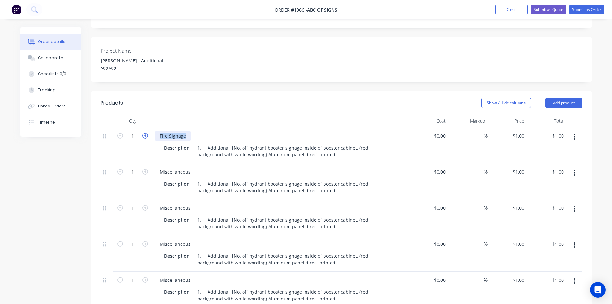
drag, startPoint x: 185, startPoint y: 112, endPoint x: 148, endPoint y: 111, distance: 36.6
click at [148, 127] on div "1 Fire Signage Description 1. Additional 1No. off hydrant booster signage insid…" at bounding box center [342, 145] width 482 height 36
copy div "Fire Signage"
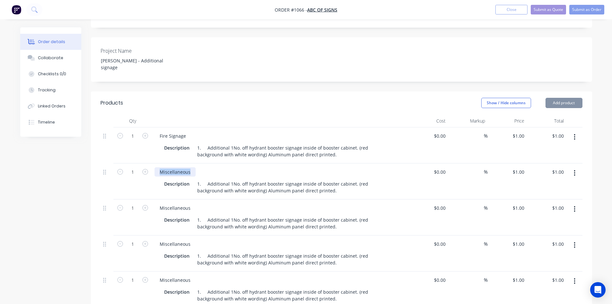
drag, startPoint x: 174, startPoint y: 144, endPoint x: 155, endPoint y: 144, distance: 18.6
click at [155, 167] on div "Miscellaneous" at bounding box center [175, 171] width 41 height 9
paste div
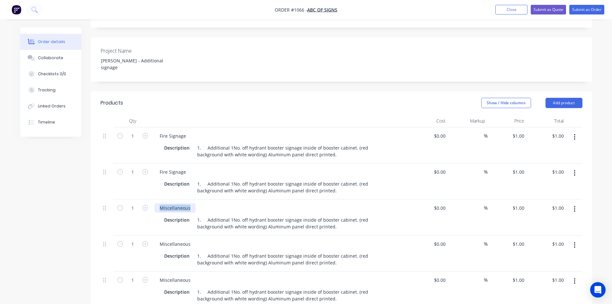
drag, startPoint x: 190, startPoint y: 181, endPoint x: 158, endPoint y: 183, distance: 32.8
click at [158, 203] on div "Miscellaneous" at bounding box center [175, 207] width 41 height 9
paste div
drag, startPoint x: 163, startPoint y: 183, endPoint x: 155, endPoint y: 194, distance: 13.4
click at [156, 203] on div "Fire Signage" at bounding box center [173, 207] width 37 height 9
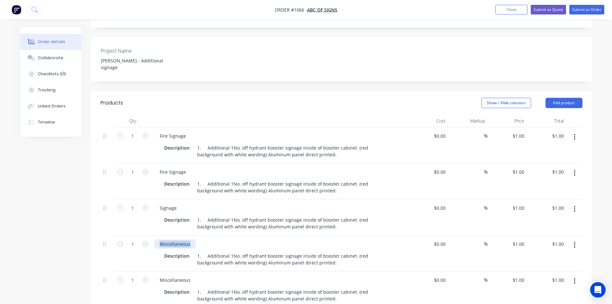
drag, startPoint x: 183, startPoint y: 219, endPoint x: 154, endPoint y: 221, distance: 28.6
click at [155, 239] on div "Miscellaneous" at bounding box center [175, 243] width 41 height 9
paste div
drag, startPoint x: 167, startPoint y: 220, endPoint x: 152, endPoint y: 219, distance: 14.5
click at [155, 239] on div "Fire Signage" at bounding box center [173, 243] width 37 height 9
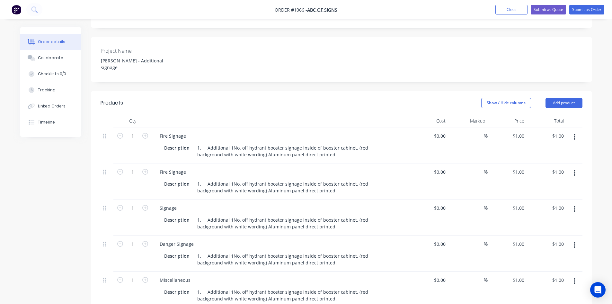
click at [242, 239] on div "Danger Signage" at bounding box center [281, 243] width 252 height 9
drag, startPoint x: 167, startPoint y: 254, endPoint x: 144, endPoint y: 254, distance: 22.5
click at [144, 271] on div "1 Miscellaneous Description 1. Additional 1No. off hydrant booster signage insi…" at bounding box center [342, 289] width 482 height 36
paste div
drag, startPoint x: 167, startPoint y: 255, endPoint x: 153, endPoint y: 256, distance: 13.9
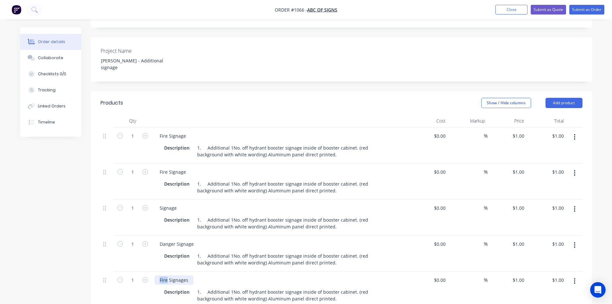
click at [153, 271] on div "Fire Signages Description 1. Additional 1No. off hydrant booster signage inside…" at bounding box center [280, 289] width 257 height 36
click at [147, 273] on div "1" at bounding box center [132, 289] width 39 height 36
click at [188, 275] on div "PV Signages" at bounding box center [173, 279] width 36 height 9
click at [388, 275] on div "PV Signage" at bounding box center [281, 279] width 252 height 9
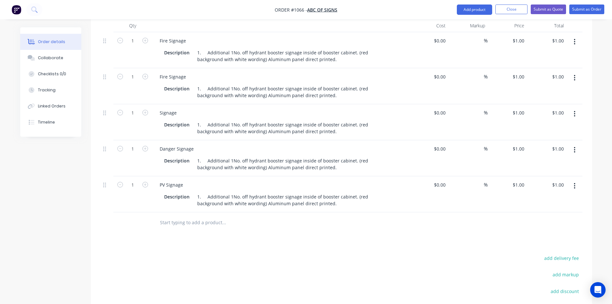
scroll to position [257, 0]
click at [573, 179] on button "button" at bounding box center [574, 185] width 15 height 12
click at [541, 210] on div "Duplicate" at bounding box center [552, 214] width 50 height 9
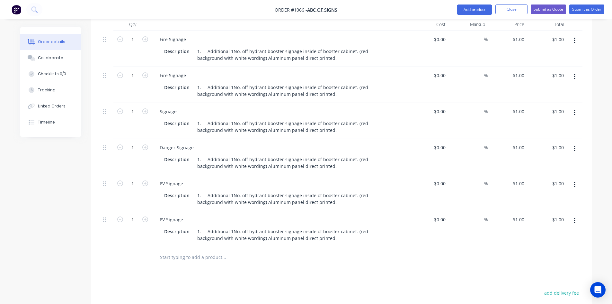
click at [575, 217] on icon "button" at bounding box center [575, 220] width 2 height 7
click at [550, 246] on div "Duplicate" at bounding box center [552, 250] width 50 height 9
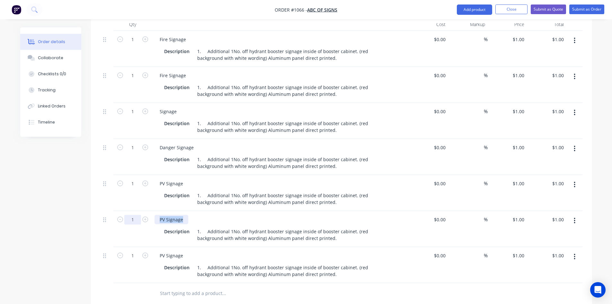
drag, startPoint x: 185, startPoint y: 194, endPoint x: 135, endPoint y: 194, distance: 50.1
click at [135, 211] on div "1 PV Signage Description 1. Additional 1No. off hydrant booster signage inside …" at bounding box center [342, 229] width 482 height 36
click at [279, 283] on div at bounding box center [267, 293] width 231 height 21
drag, startPoint x: 166, startPoint y: 230, endPoint x: 151, endPoint y: 230, distance: 14.5
click at [151, 247] on div "1 PV Signage Description 1. Additional 1No. off hydrant booster signage inside …" at bounding box center [342, 265] width 482 height 36
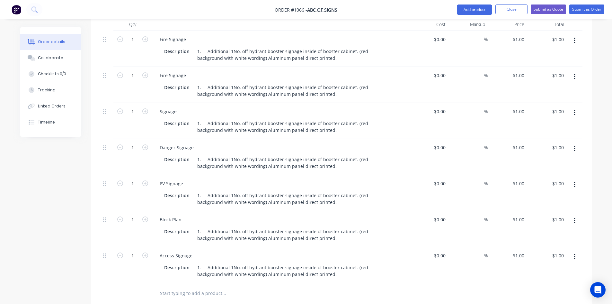
click at [267, 283] on div at bounding box center [267, 293] width 231 height 21
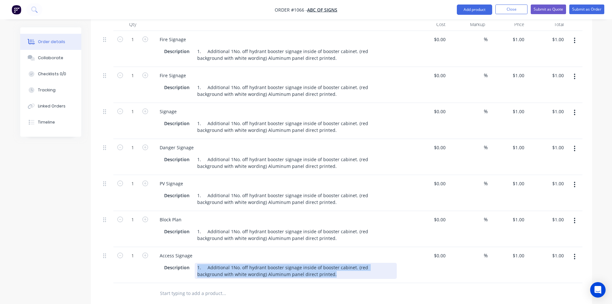
drag, startPoint x: 197, startPoint y: 241, endPoint x: 325, endPoint y: 274, distance: 132.3
click at [320, 263] on div "1. Additional 1No. off hydrant booster signage inside of booster cabinet. (red …" at bounding box center [296, 271] width 202 height 16
paste div
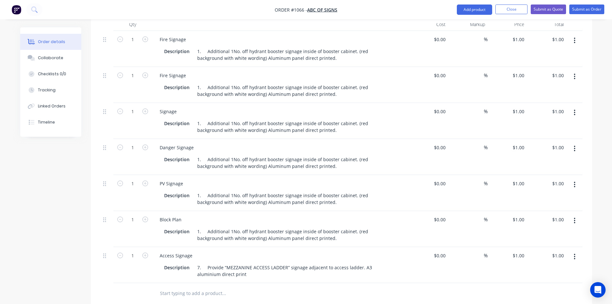
click at [323, 283] on div "Products Show / Hide columns Add product Qty Cost Markup Price Total 1 Fire Sig…" at bounding box center [341, 226] width 501 height 463
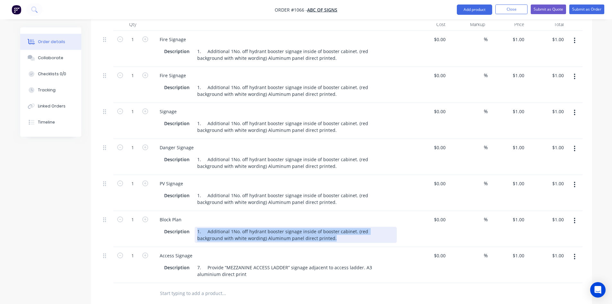
drag, startPoint x: 195, startPoint y: 205, endPoint x: 327, endPoint y: 214, distance: 131.8
click at [327, 227] on div "1. Additional 1No. off hydrant booster signage inside of booster cabinet. (red …" at bounding box center [296, 235] width 202 height 16
paste div
drag, startPoint x: 196, startPoint y: 206, endPoint x: 316, endPoint y: 214, distance: 120.1
click at [316, 227] on div "1. Additional 1No. off hydrant booster signage inside of booster cabinet. (red …" at bounding box center [296, 235] width 202 height 16
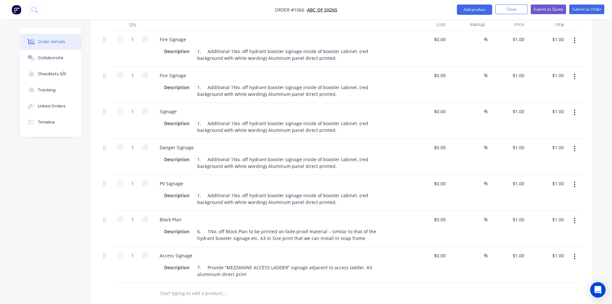
click at [239, 215] on div "Block Plan" at bounding box center [281, 219] width 252 height 9
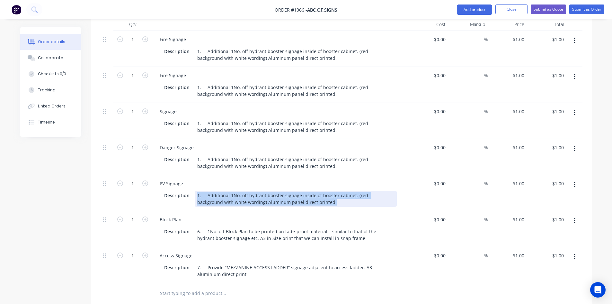
drag, startPoint x: 196, startPoint y: 168, endPoint x: 345, endPoint y: 179, distance: 149.8
click at [345, 191] on div "1. Additional 1No. off hydrant booster signage inside of booster cabinet. (red …" at bounding box center [296, 199] width 202 height 16
paste div
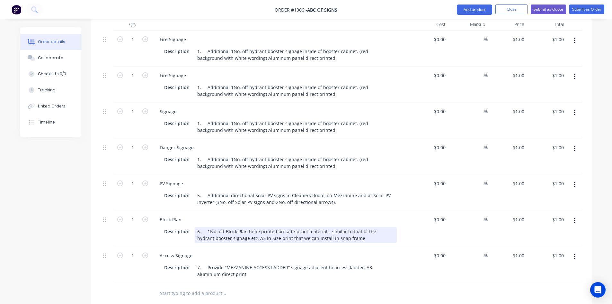
click at [342, 211] on div "Block Plan Description 6. 1No. off Block Plan to be printed on fade-proof mater…" at bounding box center [280, 229] width 257 height 36
click at [211, 211] on div "Block Plan Description 6. 1No. off Block Plan to be printed on fade-proof mater…" at bounding box center [280, 229] width 257 height 36
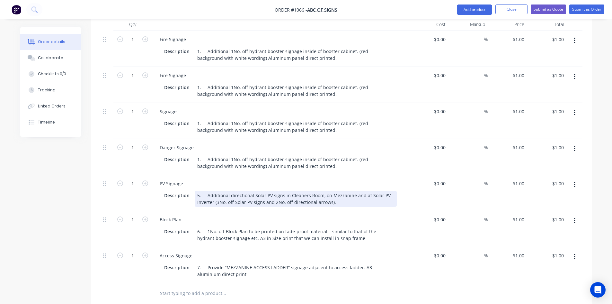
click at [214, 191] on div "5. Additional directional Solar PV signs in Cleaners Room, on Mezzanine and at …" at bounding box center [296, 199] width 202 height 16
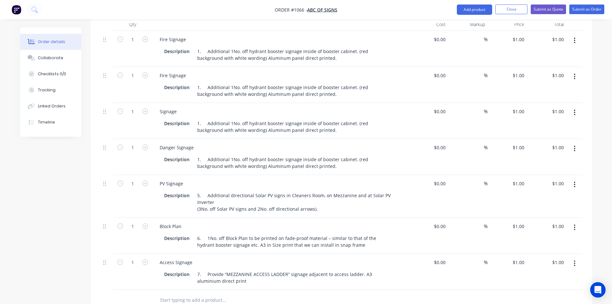
click at [261, 221] on div "Block Plan" at bounding box center [281, 225] width 252 height 9
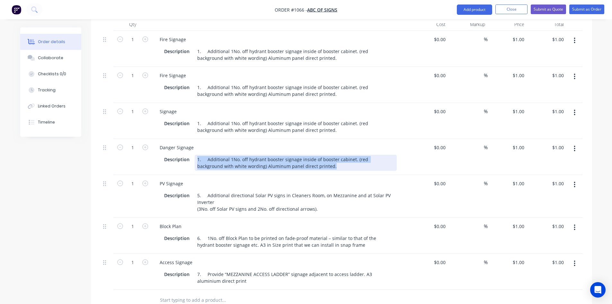
drag, startPoint x: 195, startPoint y: 134, endPoint x: 331, endPoint y: 143, distance: 136.9
click at [330, 155] on div "1. Additional 1No. off hydrant booster signage inside of booster cabinet. (red …" at bounding box center [296, 163] width 202 height 16
paste div
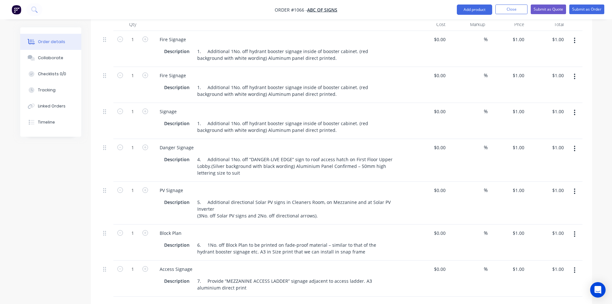
click at [335, 156] on div "Danger Signage Description 4. Additional 1No. off “DANGER-LIVE EDGE” sign to ro…" at bounding box center [280, 160] width 257 height 43
click at [145, 187] on icon "button" at bounding box center [145, 190] width 6 height 6
type input "2"
type input "$2.00"
click at [145, 187] on icon "button" at bounding box center [145, 190] width 6 height 6
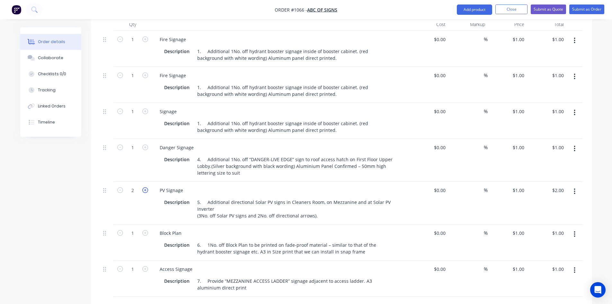
type input "3"
type input "$3.00"
click at [145, 187] on icon "button" at bounding box center [145, 190] width 6 height 6
type input "4"
type input "$4.00"
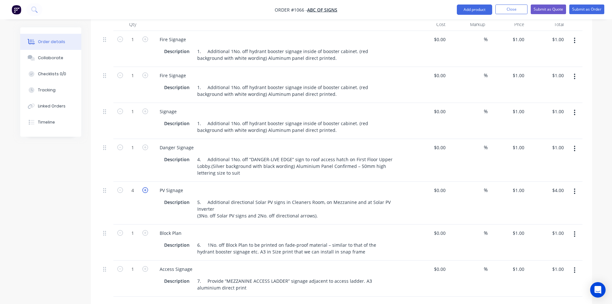
click at [145, 187] on icon "button" at bounding box center [145, 190] width 6 height 6
type input "5"
type input "$5.00"
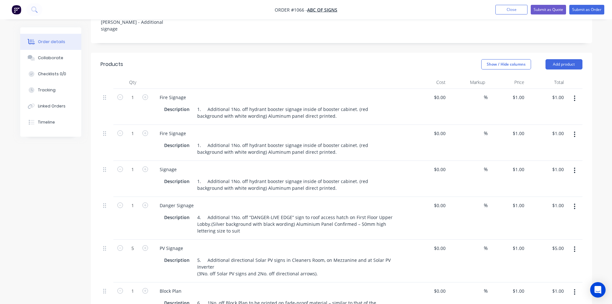
scroll to position [193, 0]
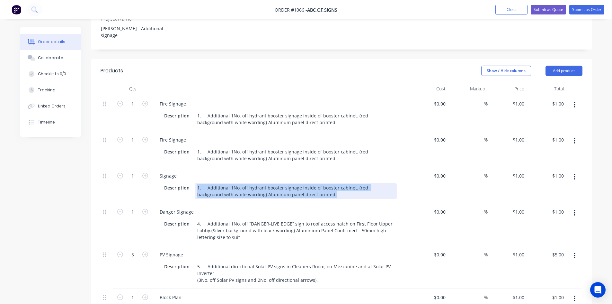
drag, startPoint x: 197, startPoint y: 161, endPoint x: 336, endPoint y: 174, distance: 139.1
click at [335, 183] on div "1. Additional 1No. off hydrant booster signage inside of booster cabinet. (red …" at bounding box center [296, 191] width 202 height 16
paste div
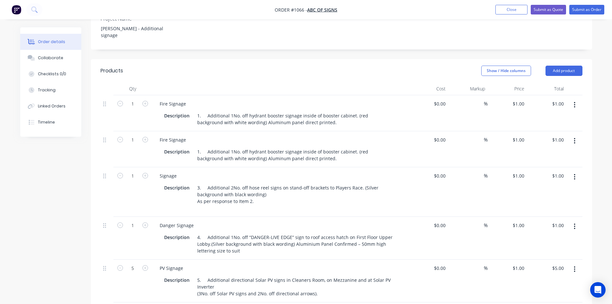
click at [98, 187] on div "Qty Cost Markup Price Total 1 Fire Signage Description 1. Additional 1No. off h…" at bounding box center [341, 238] width 501 height 313
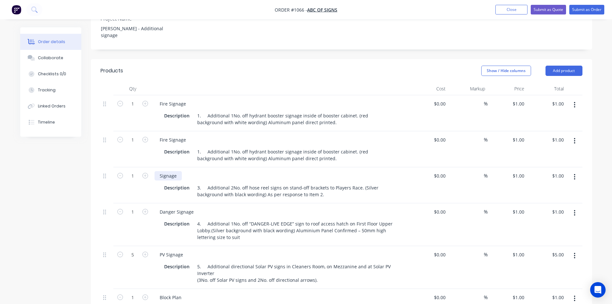
click at [160, 171] on div "Signage" at bounding box center [168, 175] width 27 height 9
click at [250, 171] on div "Fire Signage" at bounding box center [281, 175] width 252 height 9
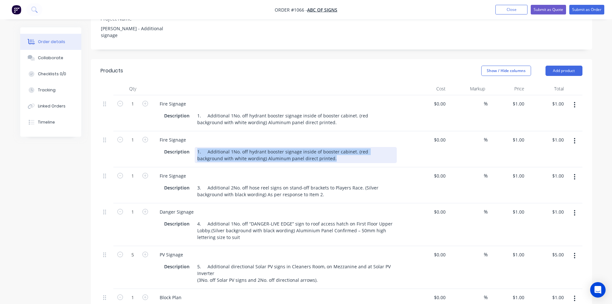
drag, startPoint x: 213, startPoint y: 130, endPoint x: 374, endPoint y: 142, distance: 160.9
click at [374, 142] on div "Fire Signage Description 1. Additional 1No. off hydrant booster signage inside …" at bounding box center [280, 149] width 257 height 36
paste div
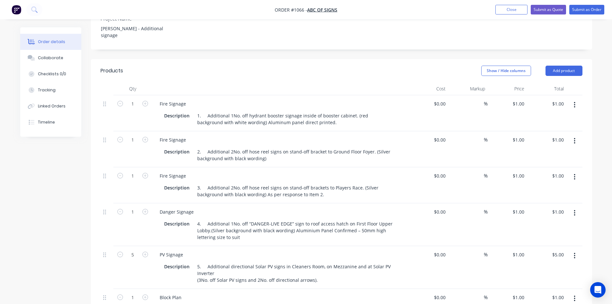
click at [373, 167] on div "Fire Signage Description 3. Additional 2No. off hose reel signs on stand-off br…" at bounding box center [280, 185] width 257 height 36
click at [145, 137] on icon "button" at bounding box center [145, 140] width 6 height 6
type input "2"
type input "$2.00"
click at [146, 173] on icon "button" at bounding box center [145, 176] width 6 height 6
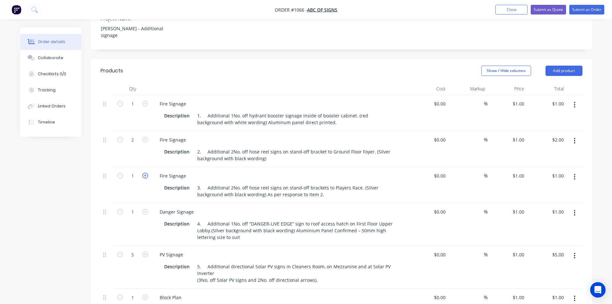
type input "2"
type input "$2.00"
click at [108, 167] on div at bounding box center [107, 185] width 13 height 36
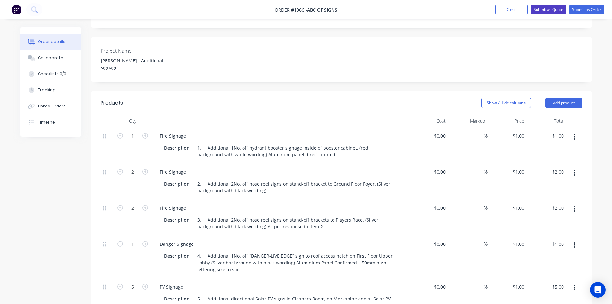
click at [544, 9] on button "Submit as Quote" at bounding box center [548, 10] width 35 height 10
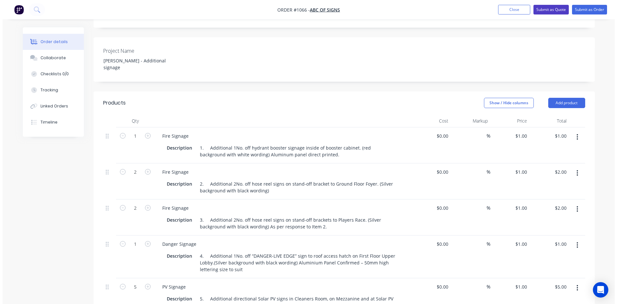
scroll to position [0, 0]
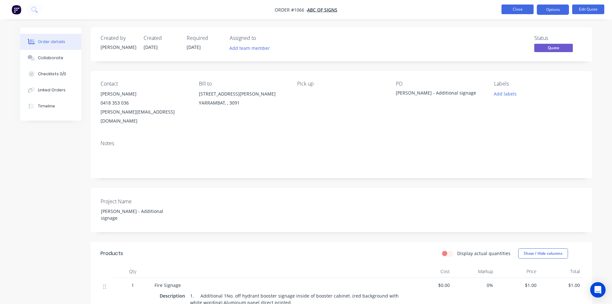
click at [521, 11] on button "Close" at bounding box center [518, 10] width 32 height 10
